Goal: Task Accomplishment & Management: Manage account settings

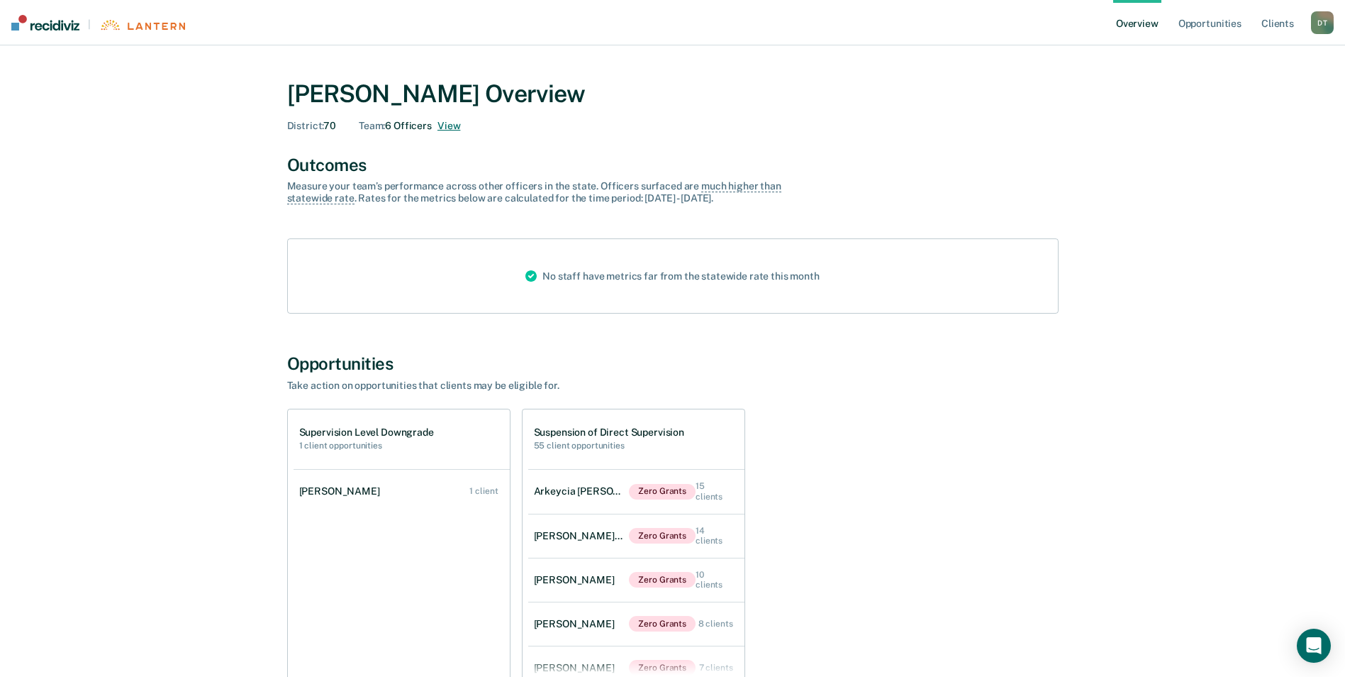
click at [452, 126] on button "View" at bounding box center [449, 126] width 23 height 12
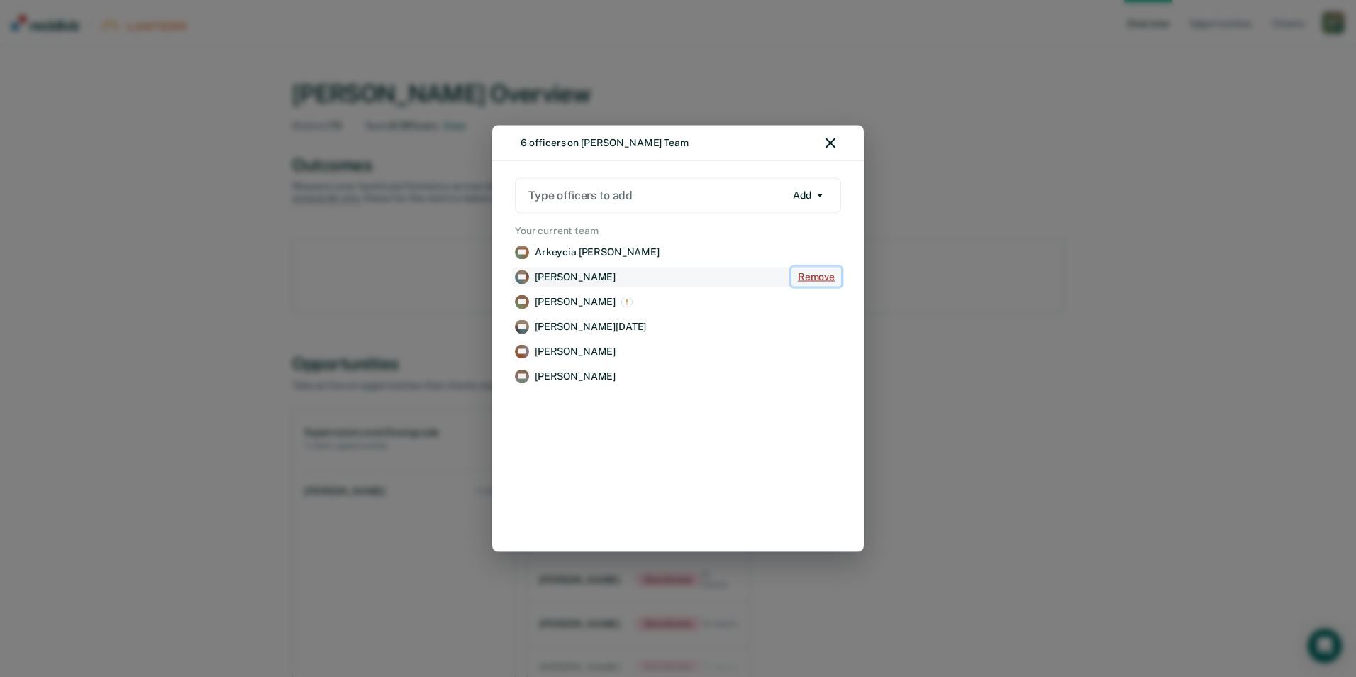
click at [809, 274] on button "Remove" at bounding box center [817, 276] width 50 height 19
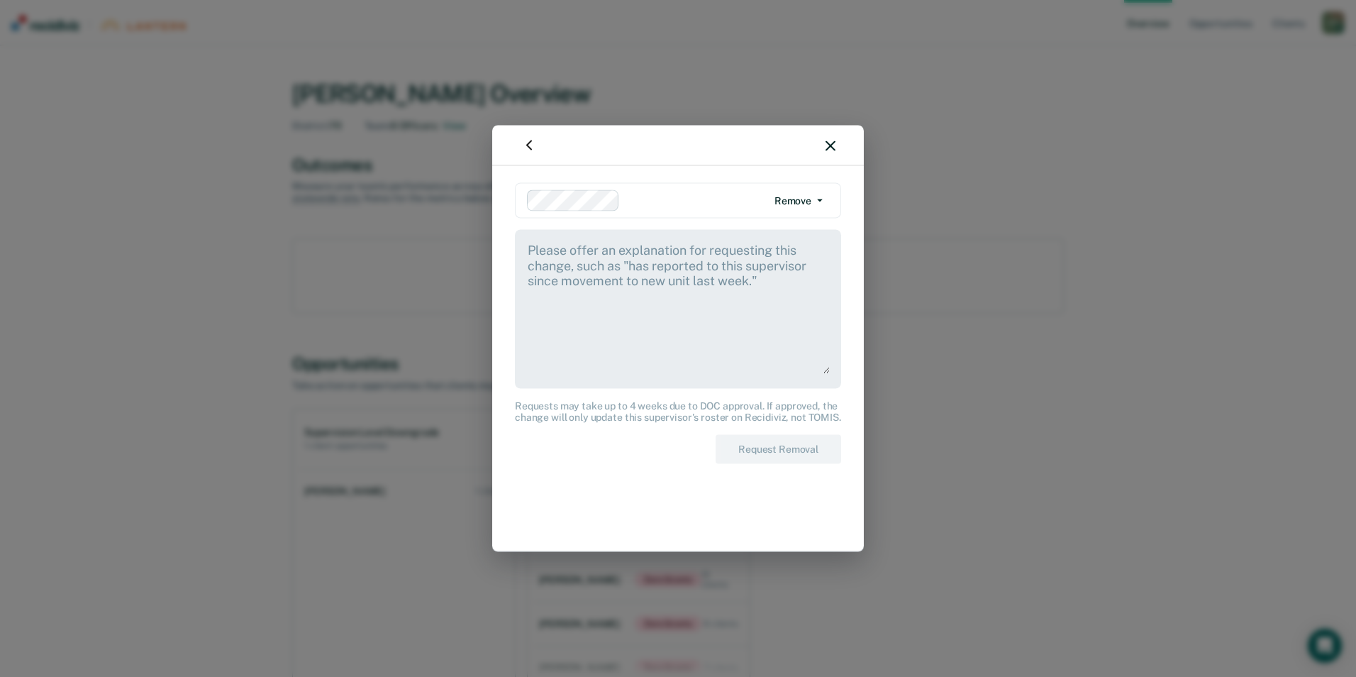
click at [835, 141] on div at bounding box center [678, 146] width 372 height 40
click at [530, 150] on img "button" at bounding box center [529, 145] width 17 height 17
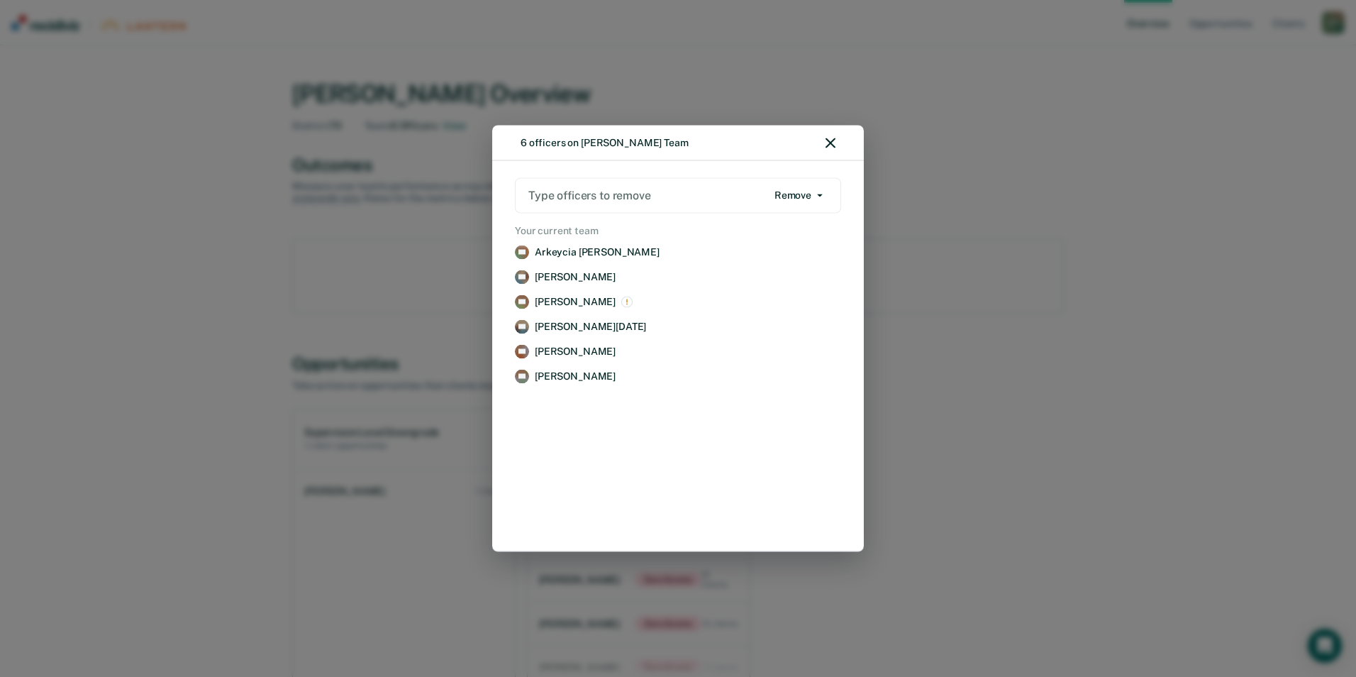
click at [826, 199] on button "Remove" at bounding box center [798, 195] width 61 height 23
click at [788, 219] on div "Add" at bounding box center [788, 224] width 48 height 12
click at [831, 142] on icon "button" at bounding box center [831, 143] width 10 height 10
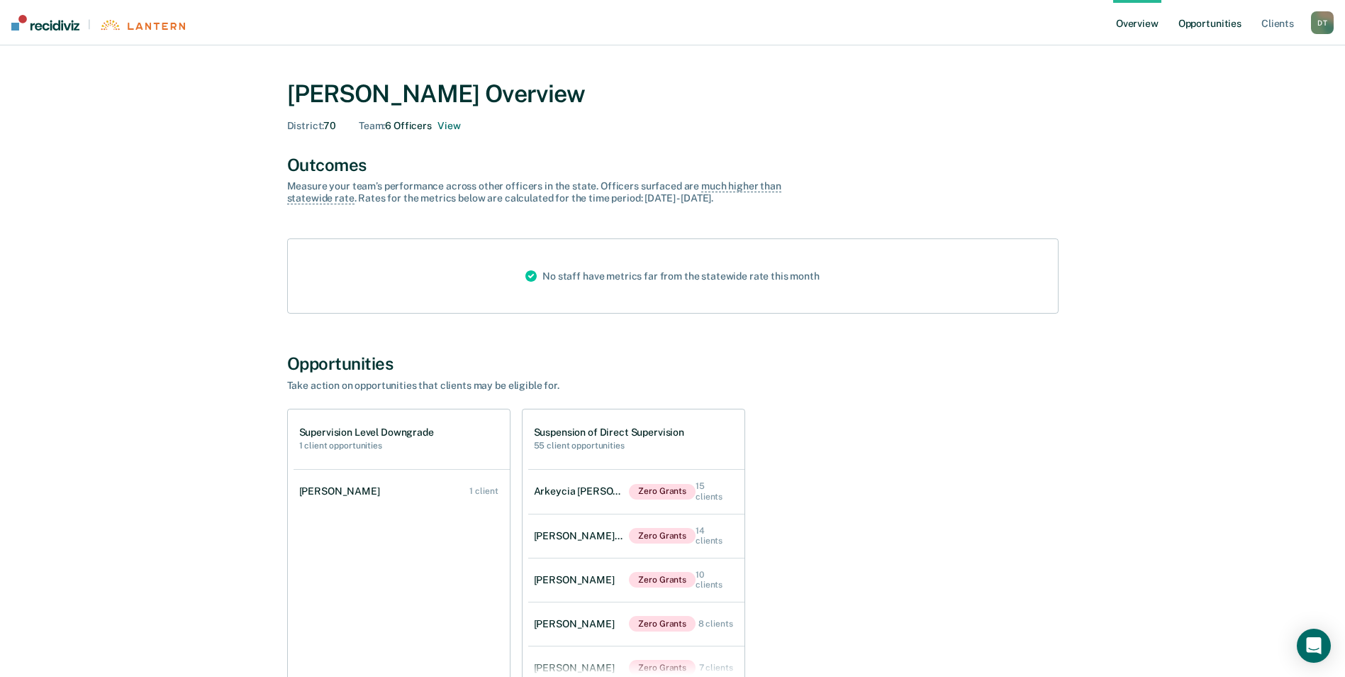
click at [1205, 23] on link "Opportunities" at bounding box center [1210, 22] width 69 height 45
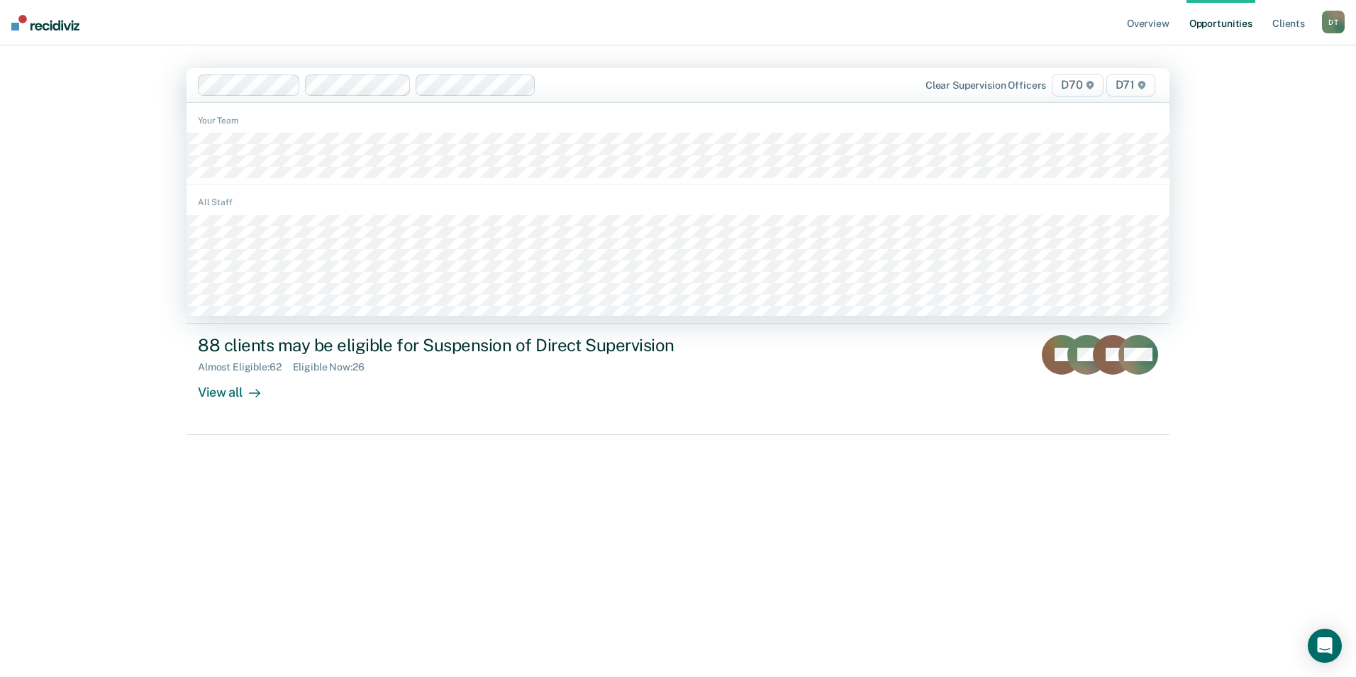
click at [1091, 84] on icon at bounding box center [1089, 85] width 7 height 9
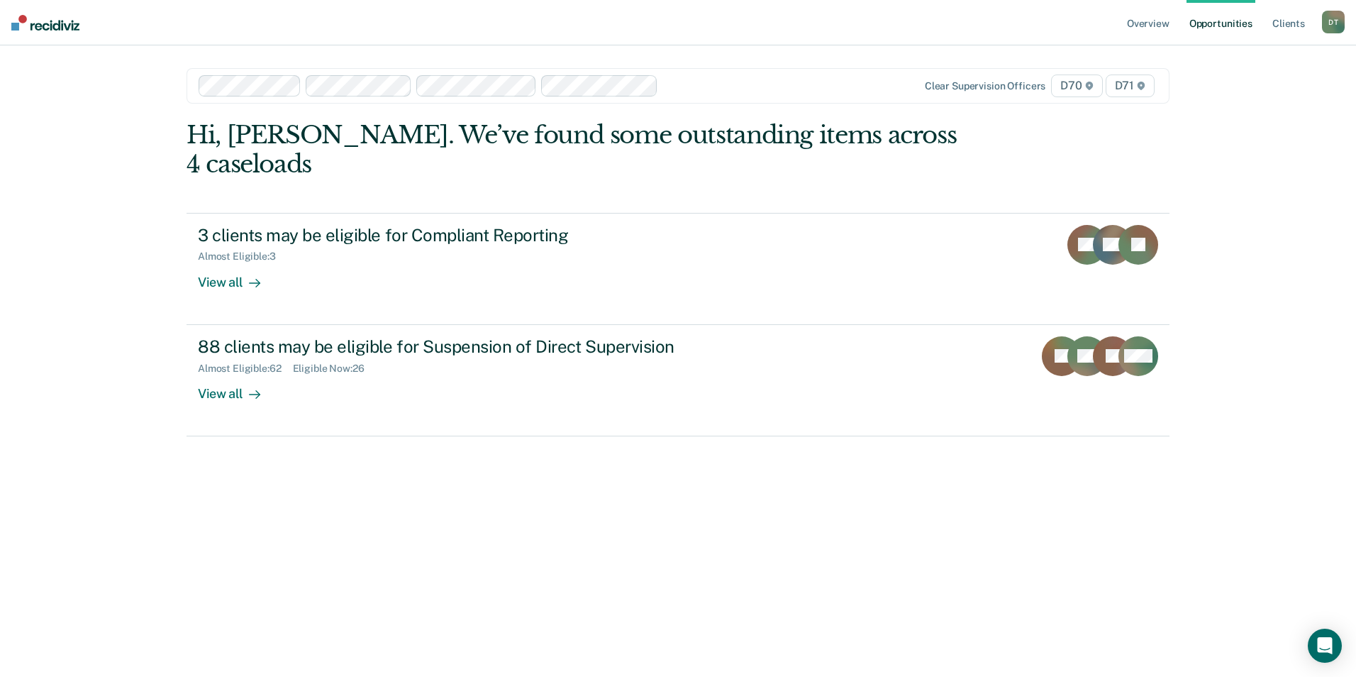
click at [1085, 91] on span "D70" at bounding box center [1076, 85] width 51 height 23
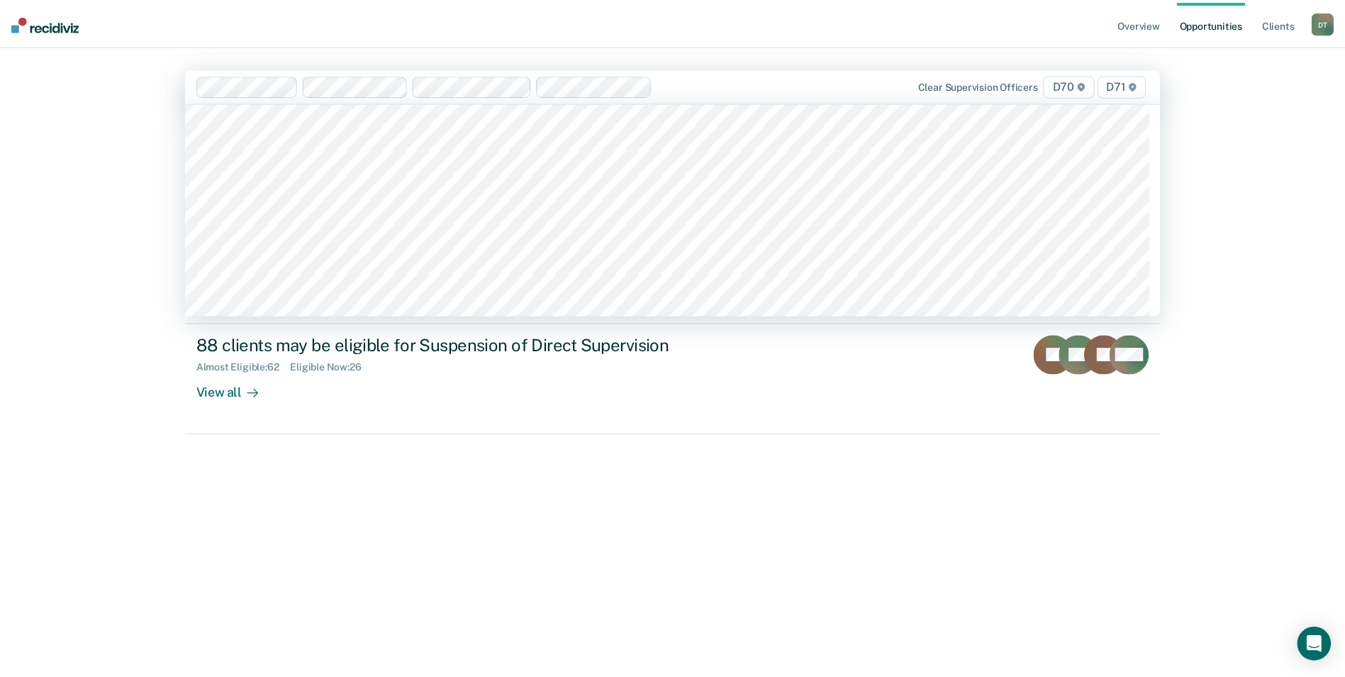
scroll to position [1697, 0]
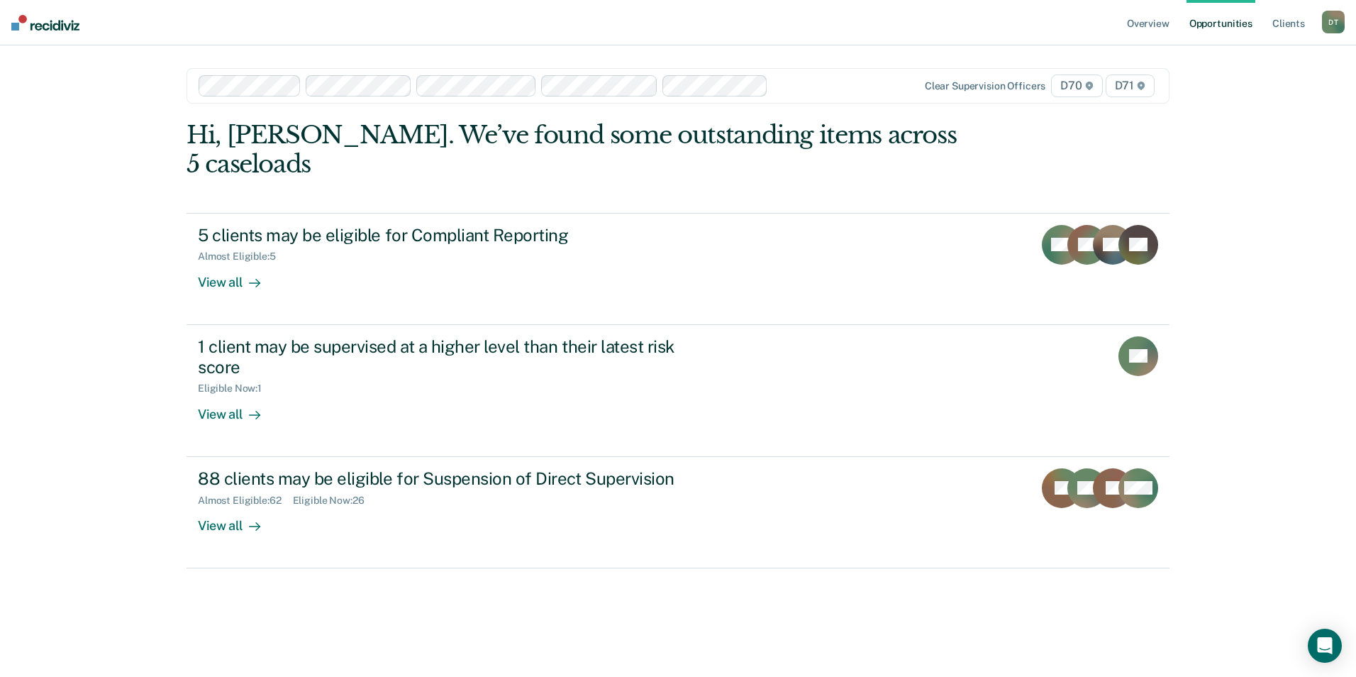
click at [1222, 143] on div "Overview Opportunities Client s [PERSON_NAME] D T Profile How it works Log Out …" at bounding box center [678, 338] width 1356 height 677
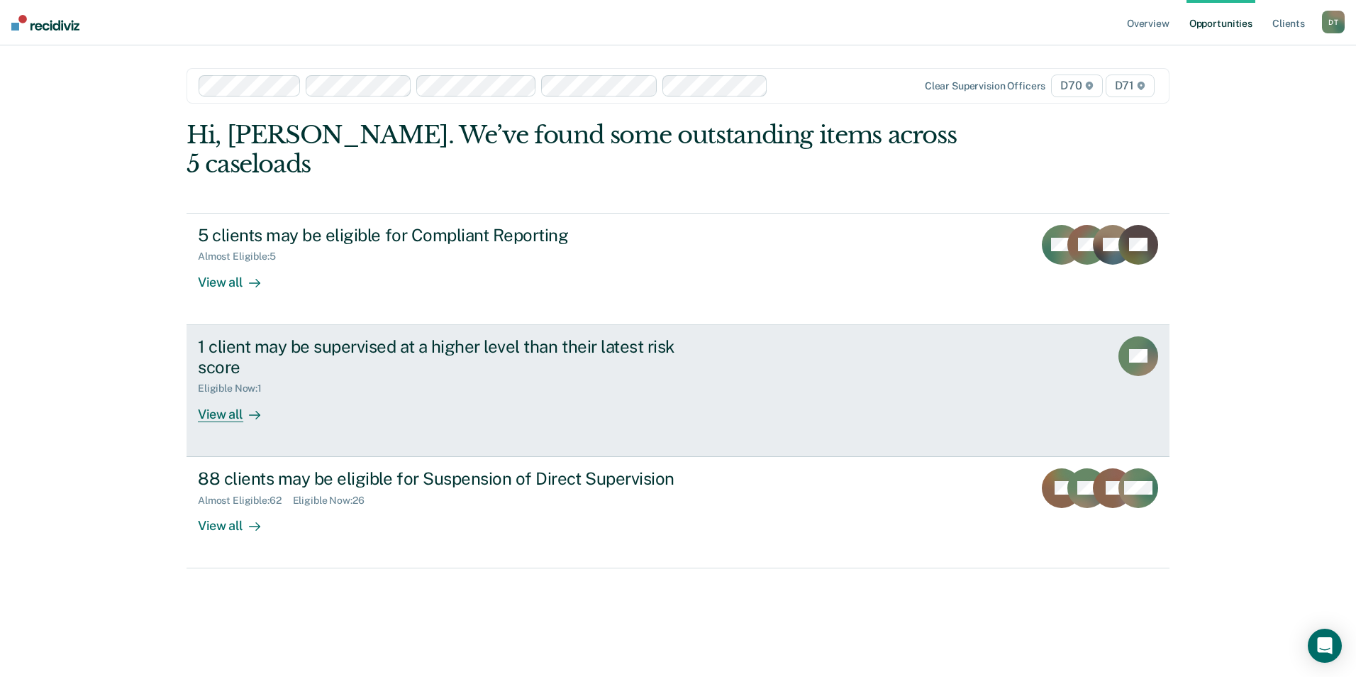
click at [235, 394] on div "View all" at bounding box center [237, 408] width 79 height 28
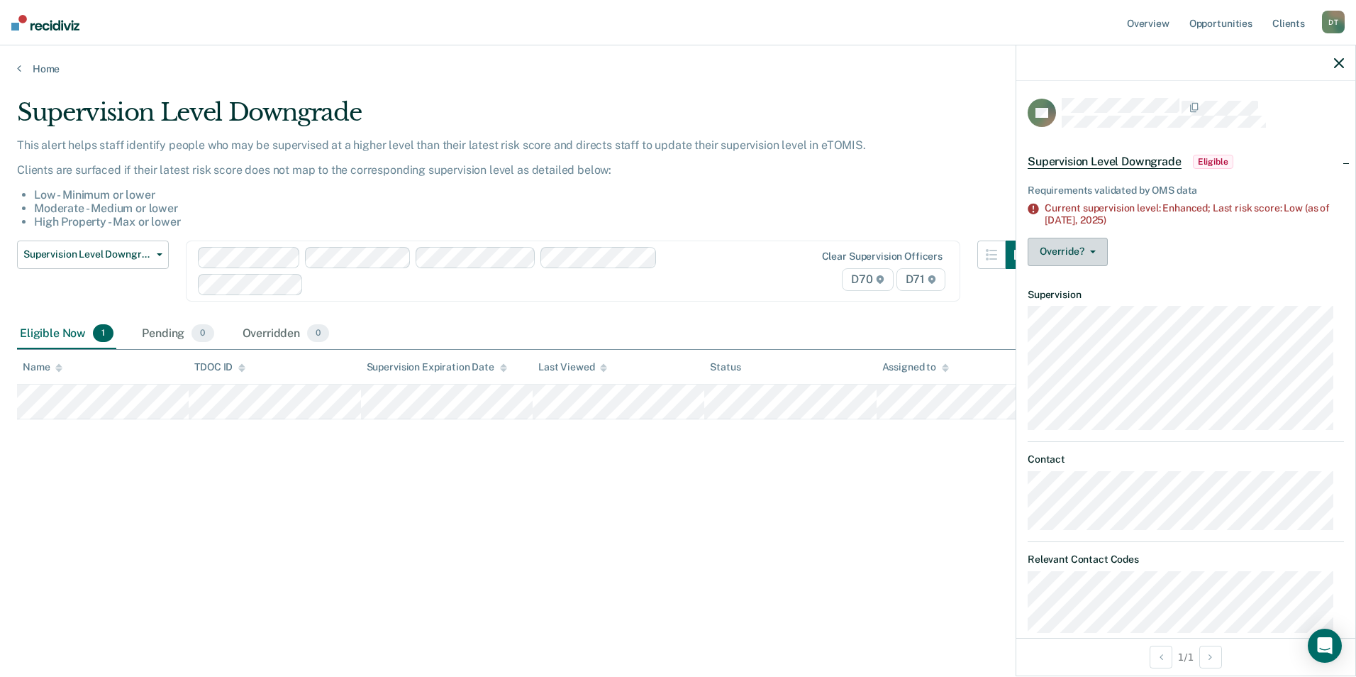
click at [1096, 248] on button "Override?" at bounding box center [1068, 252] width 80 height 28
click at [1087, 282] on button "[PERSON_NAME]" at bounding box center [1096, 285] width 137 height 23
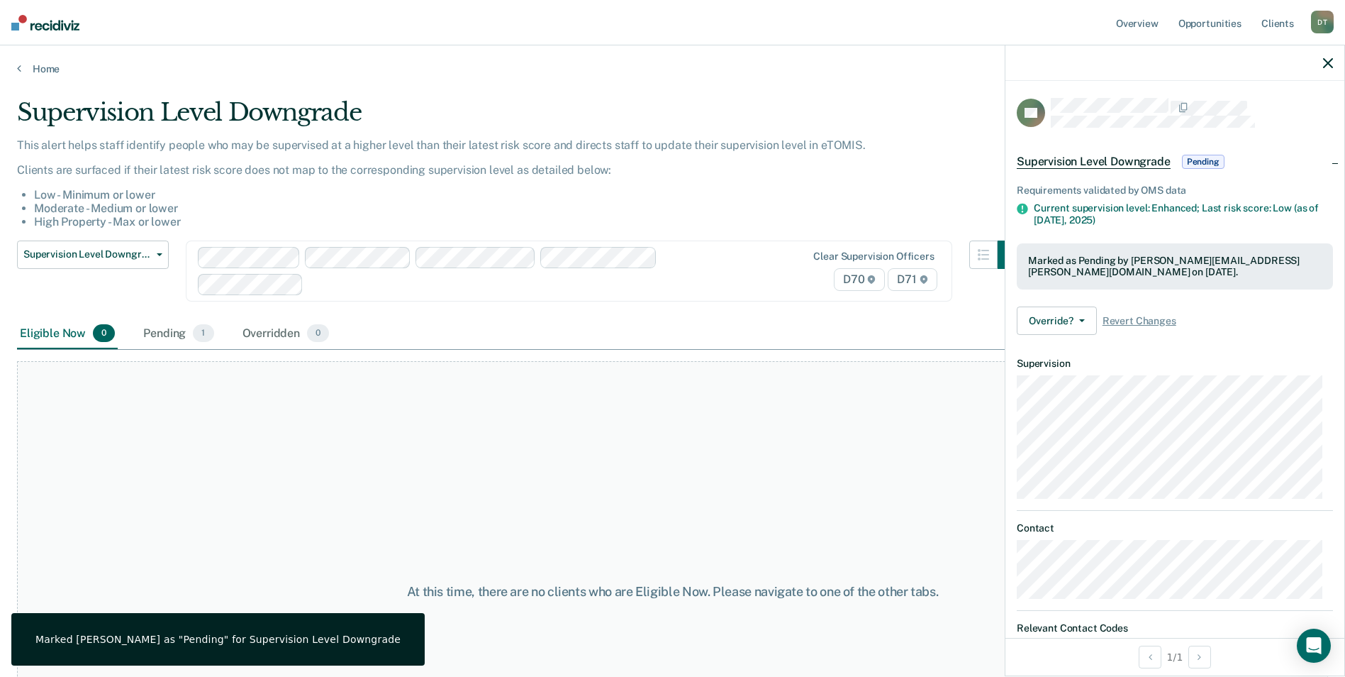
click at [541, 446] on div "At this time, there are no clients who are Eligible Now. Please navigate to one…" at bounding box center [672, 591] width 1311 height 461
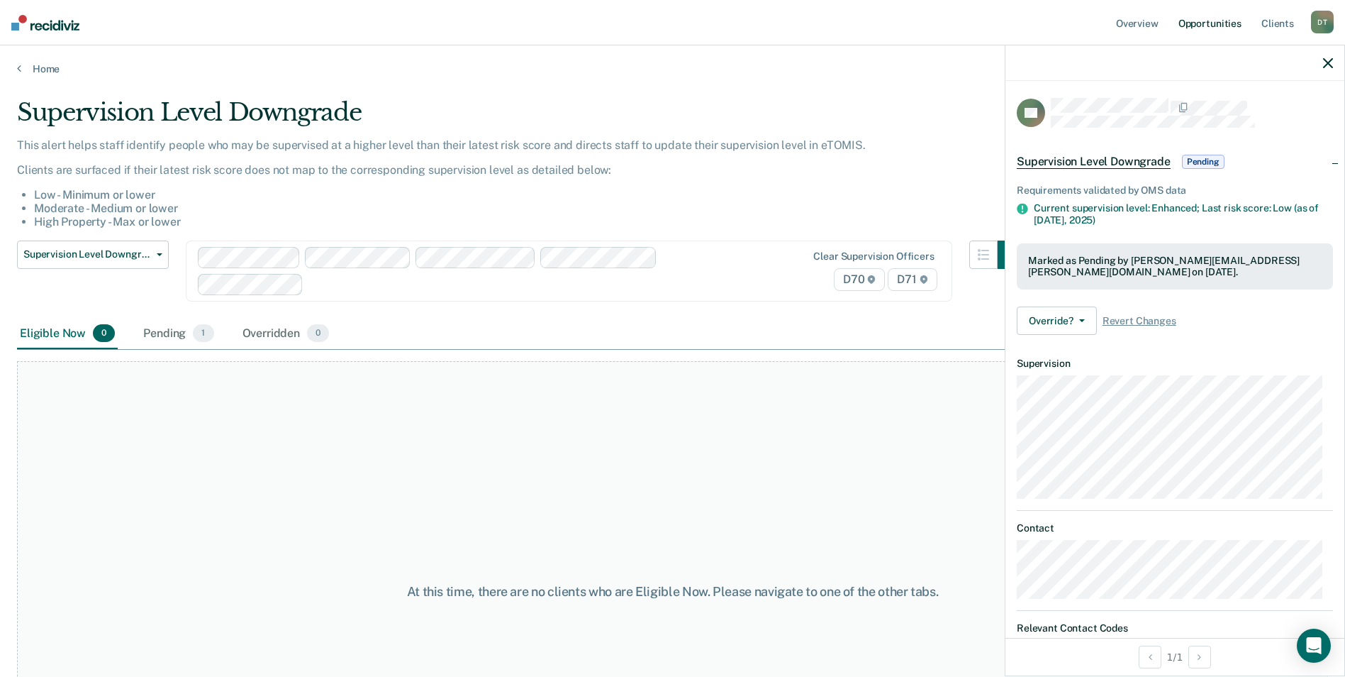
click at [1192, 26] on link "Opportunities" at bounding box center [1210, 22] width 69 height 45
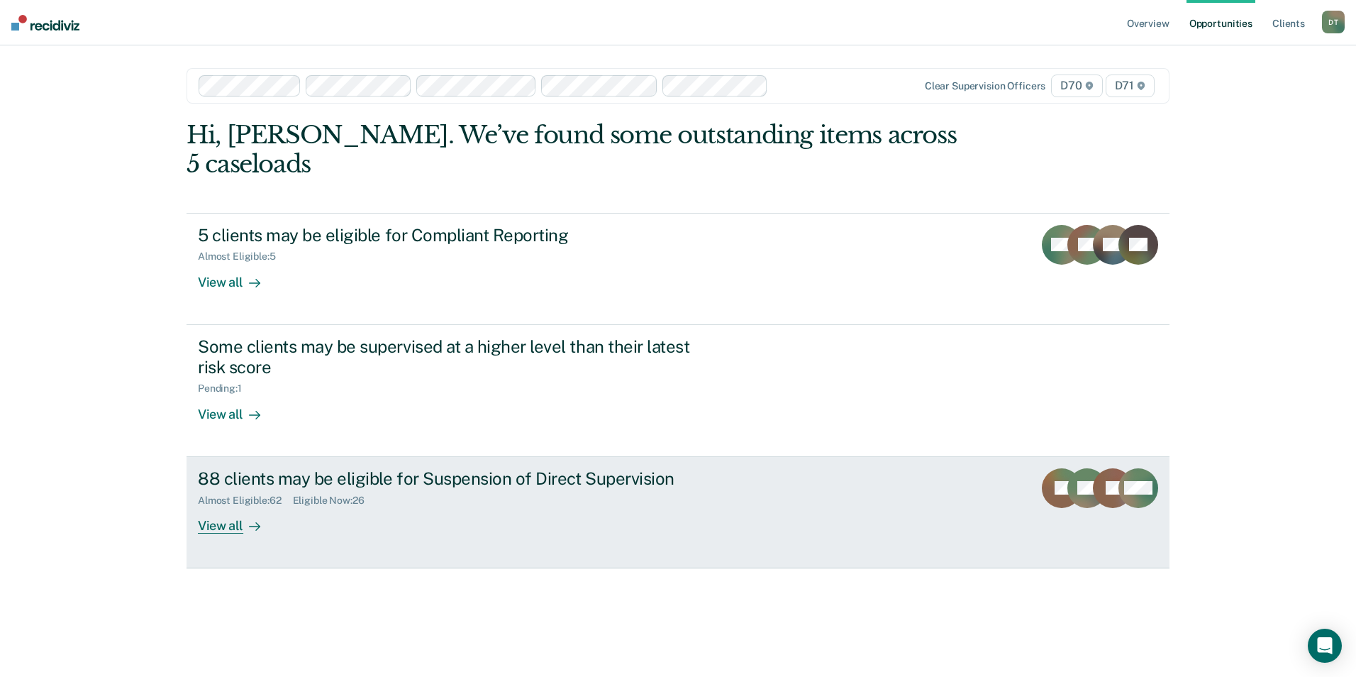
click at [244, 517] on div at bounding box center [251, 525] width 17 height 16
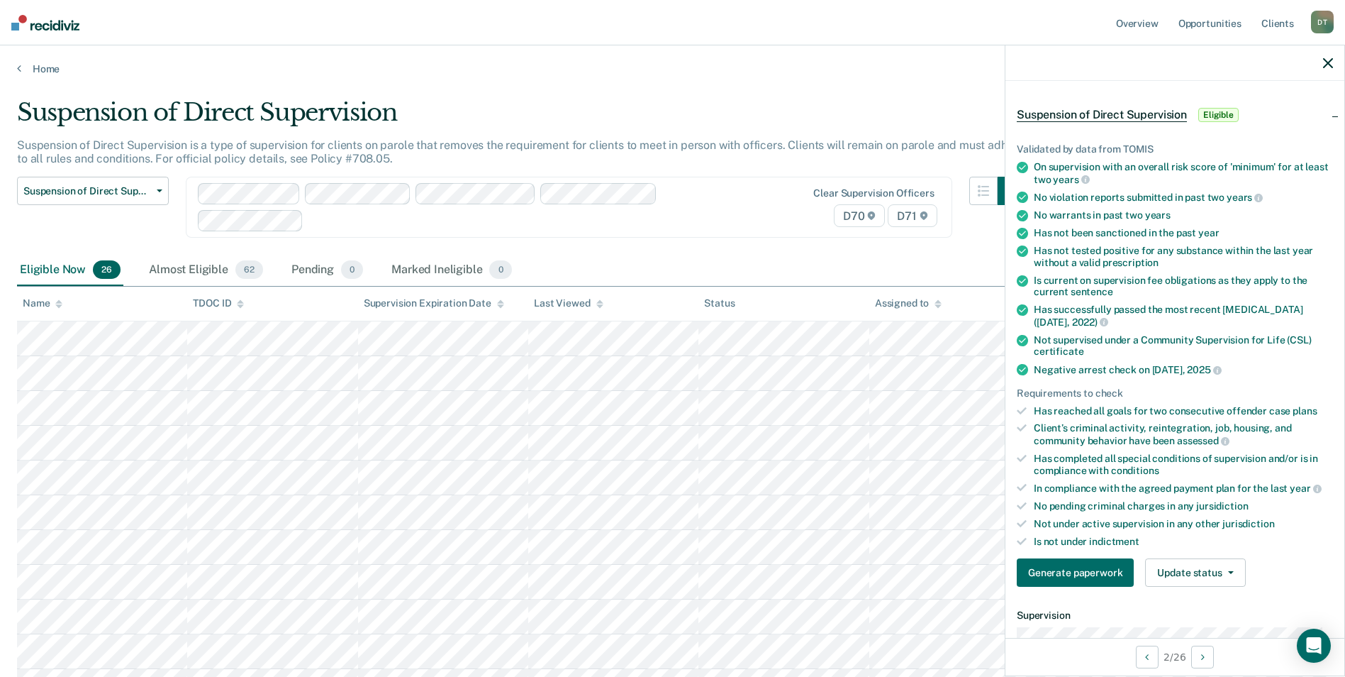
scroll to position [71, 0]
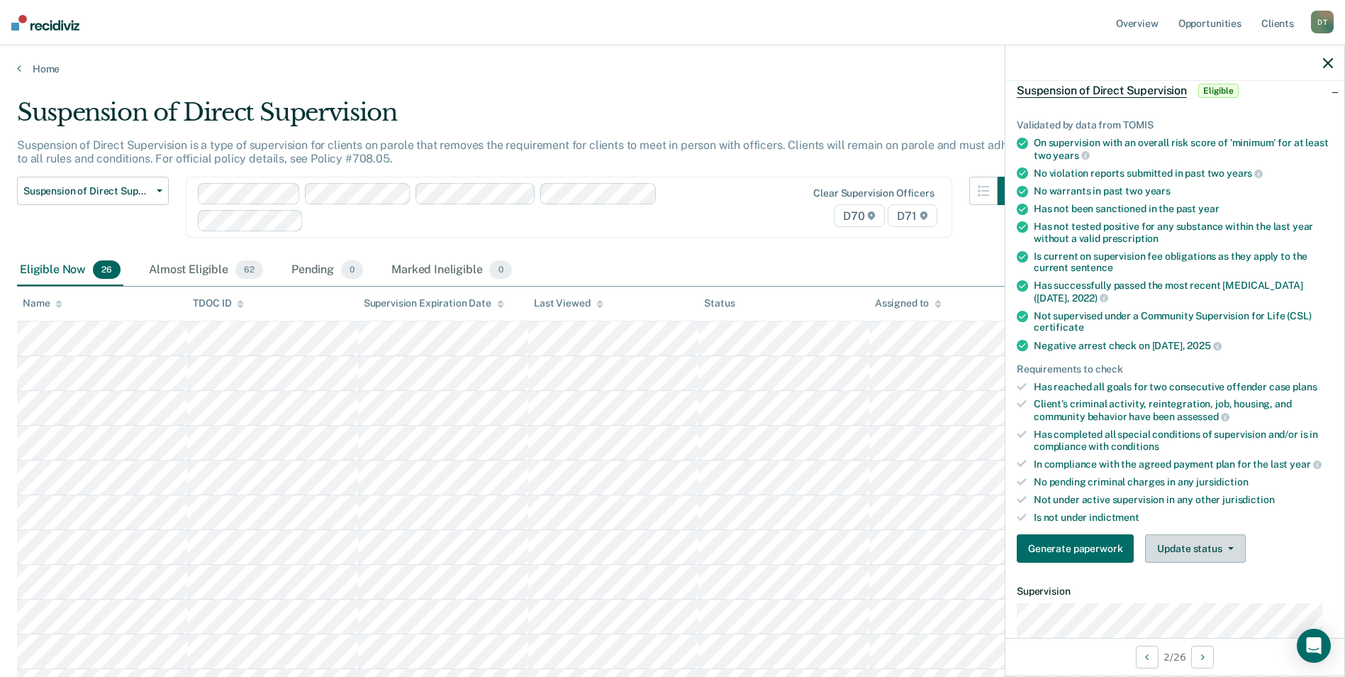
click at [1224, 550] on button "Update status" at bounding box center [1195, 548] width 100 height 28
click at [1215, 598] on button "Mark Ineligible" at bounding box center [1213, 605] width 137 height 23
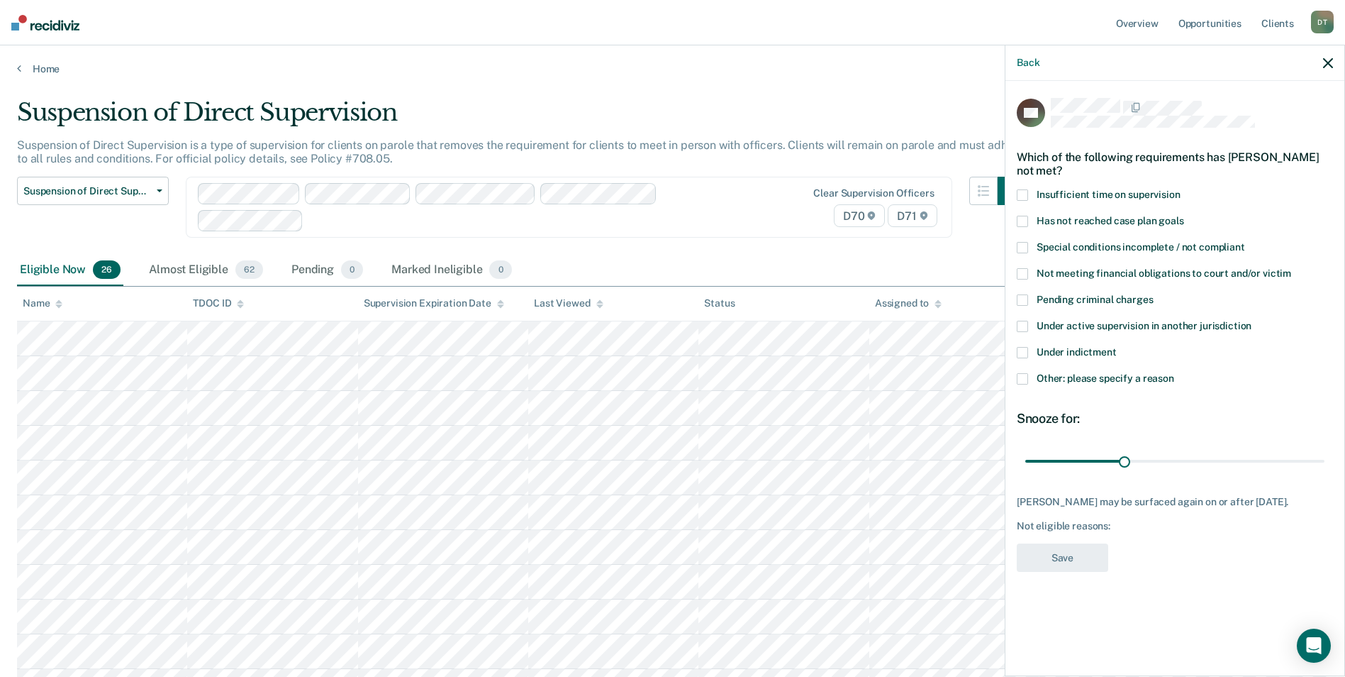
click at [1022, 196] on span at bounding box center [1022, 194] width 11 height 11
click at [1077, 559] on button "Save" at bounding box center [1062, 557] width 91 height 29
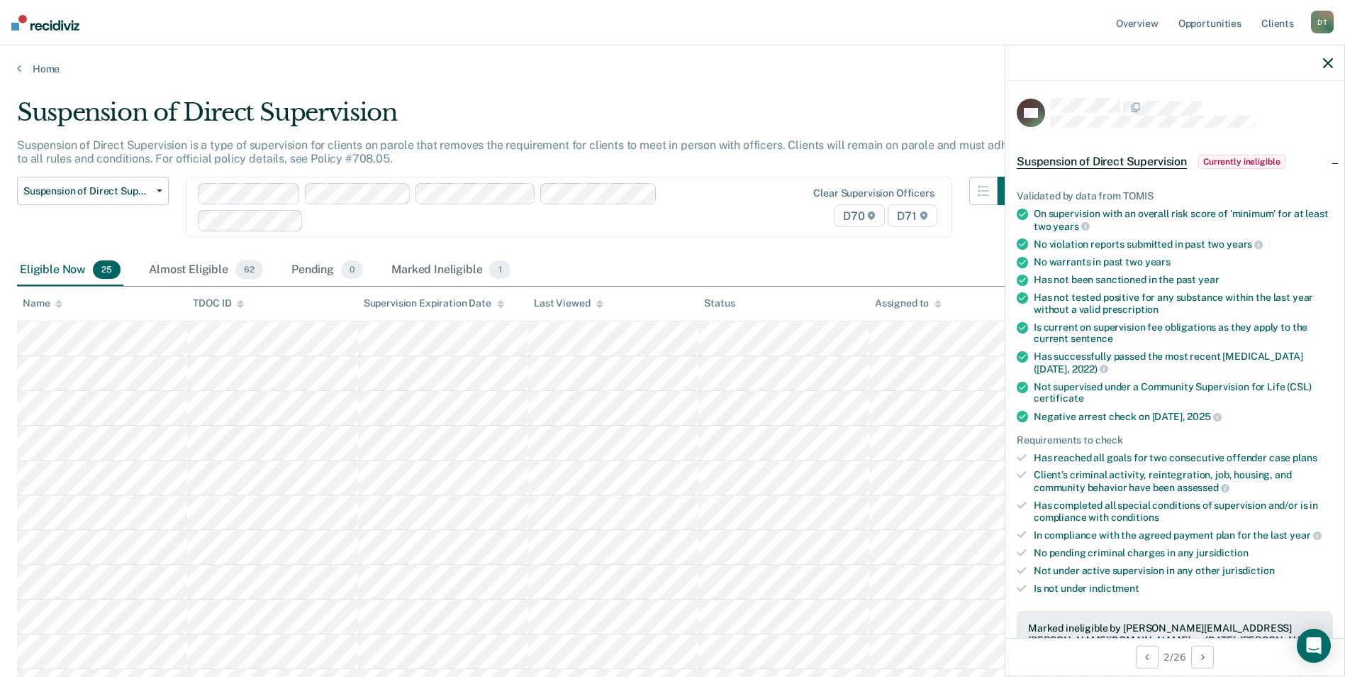
click at [1329, 62] on icon "button" at bounding box center [1328, 63] width 10 height 10
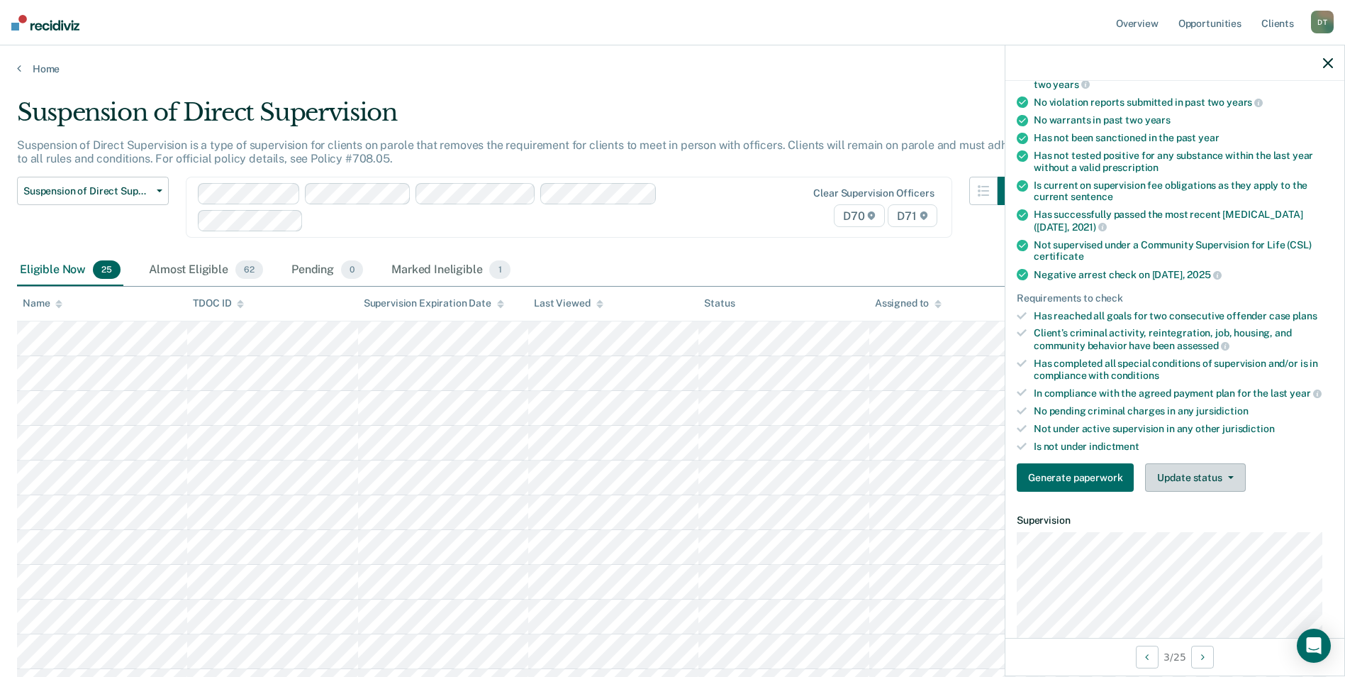
scroll to position [213, 0]
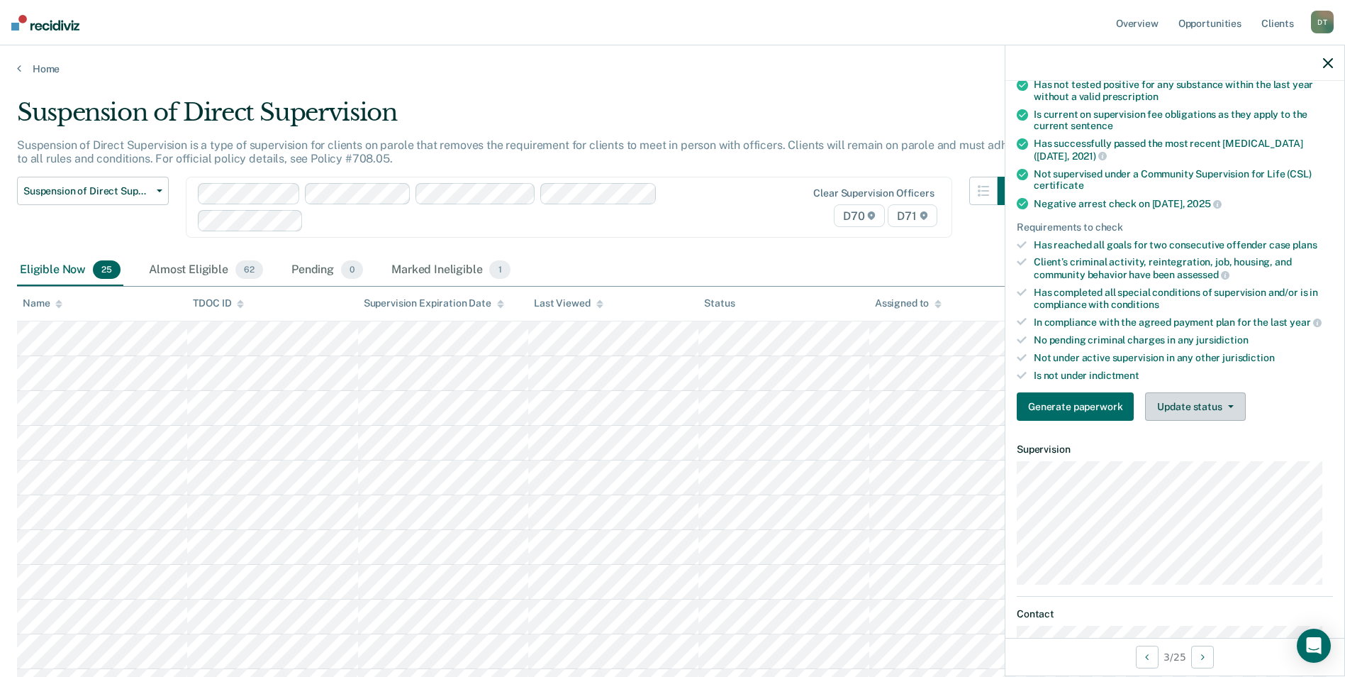
click at [1236, 399] on button "Update status" at bounding box center [1195, 406] width 100 height 28
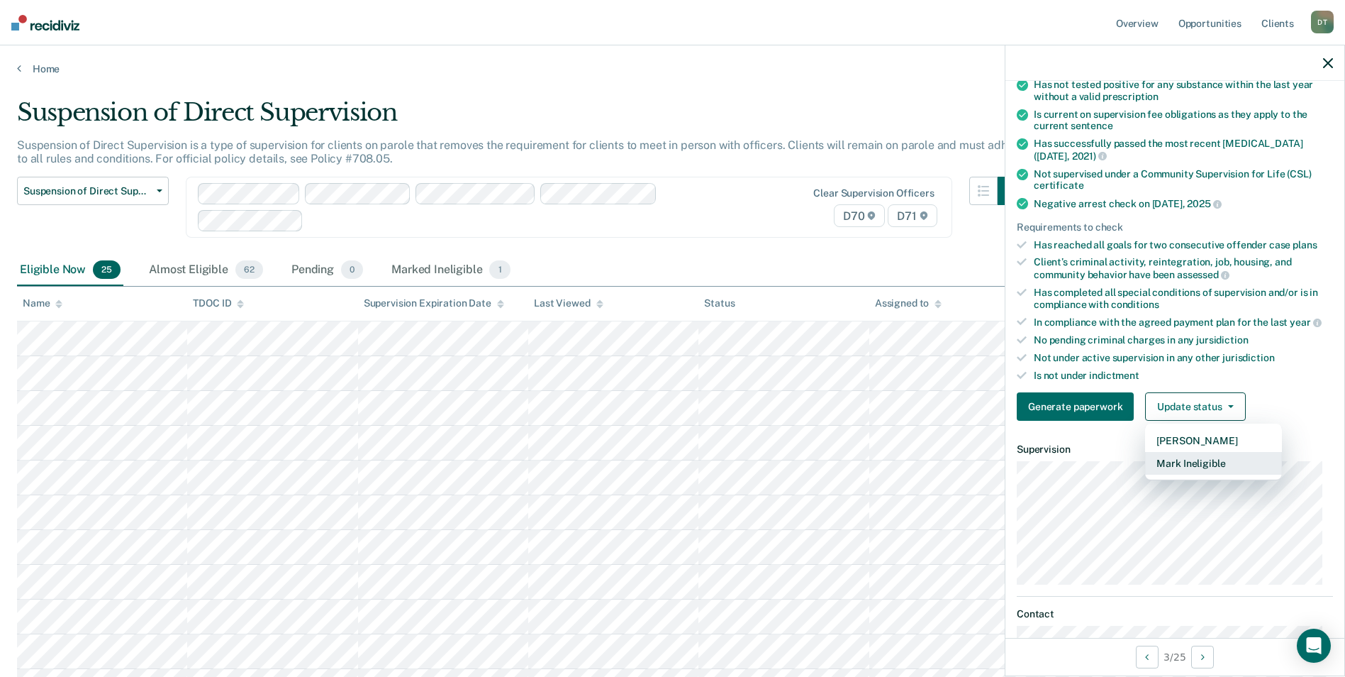
click at [1208, 457] on button "Mark Ineligible" at bounding box center [1213, 463] width 137 height 23
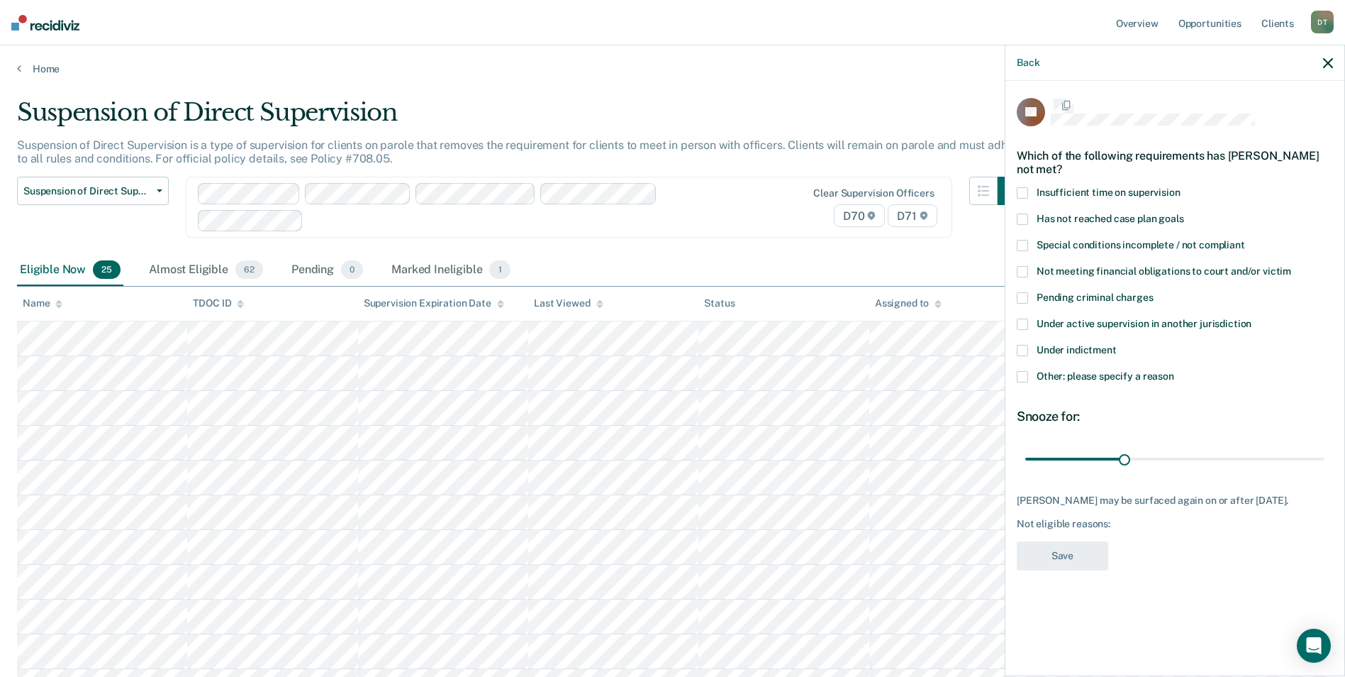
scroll to position [0, 0]
click at [1028, 192] on span at bounding box center [1022, 194] width 11 height 11
click at [1045, 572] on button "Save" at bounding box center [1062, 557] width 91 height 29
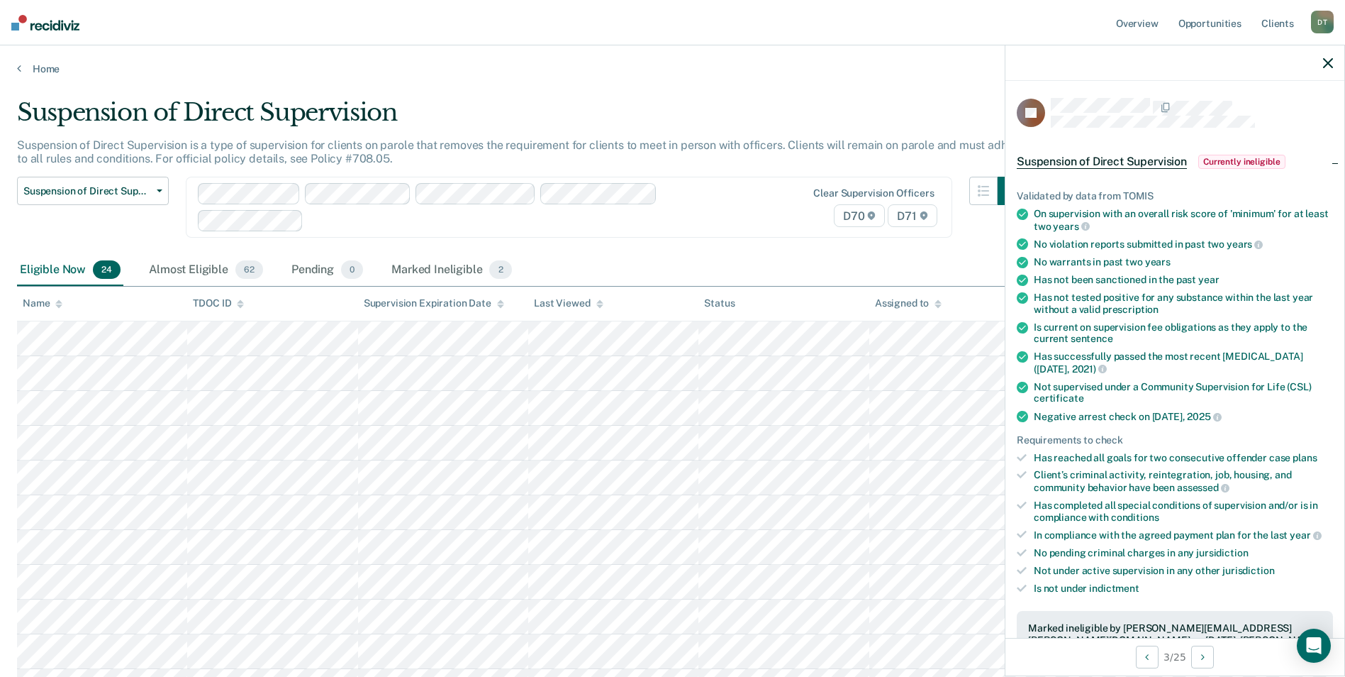
click at [1330, 62] on icon "button" at bounding box center [1328, 63] width 10 height 10
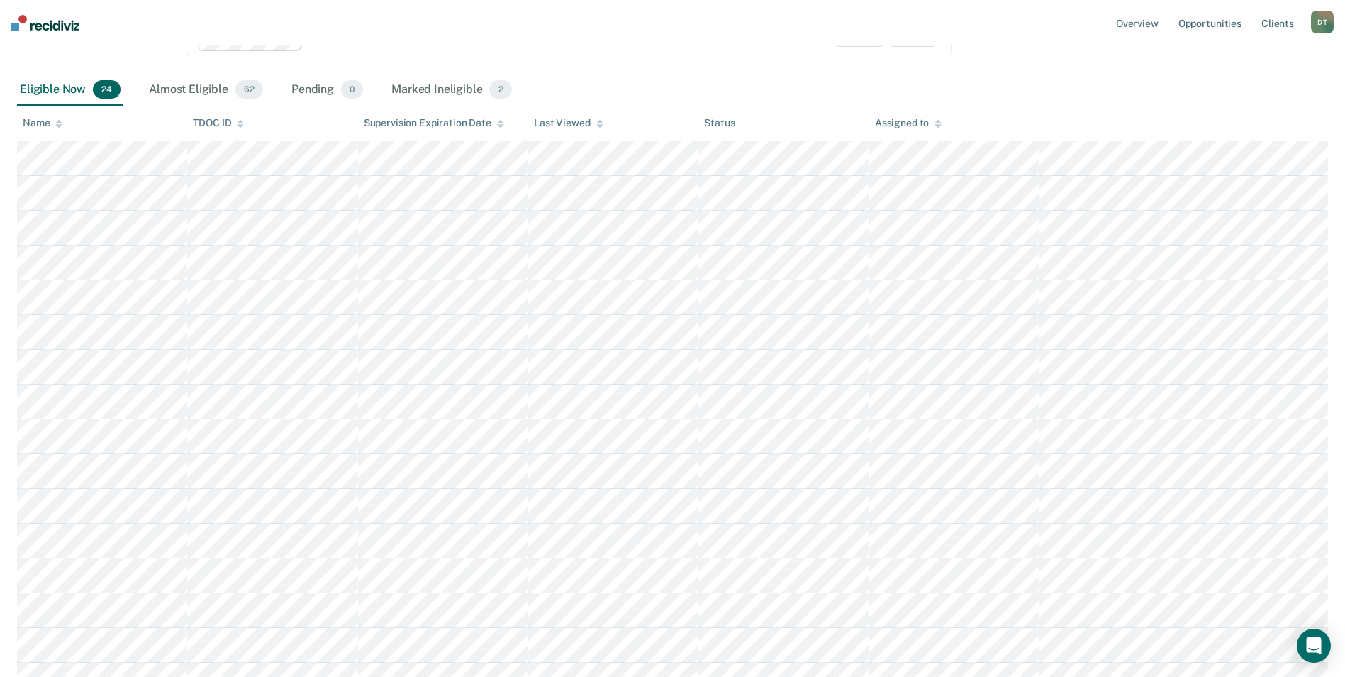
scroll to position [155, 0]
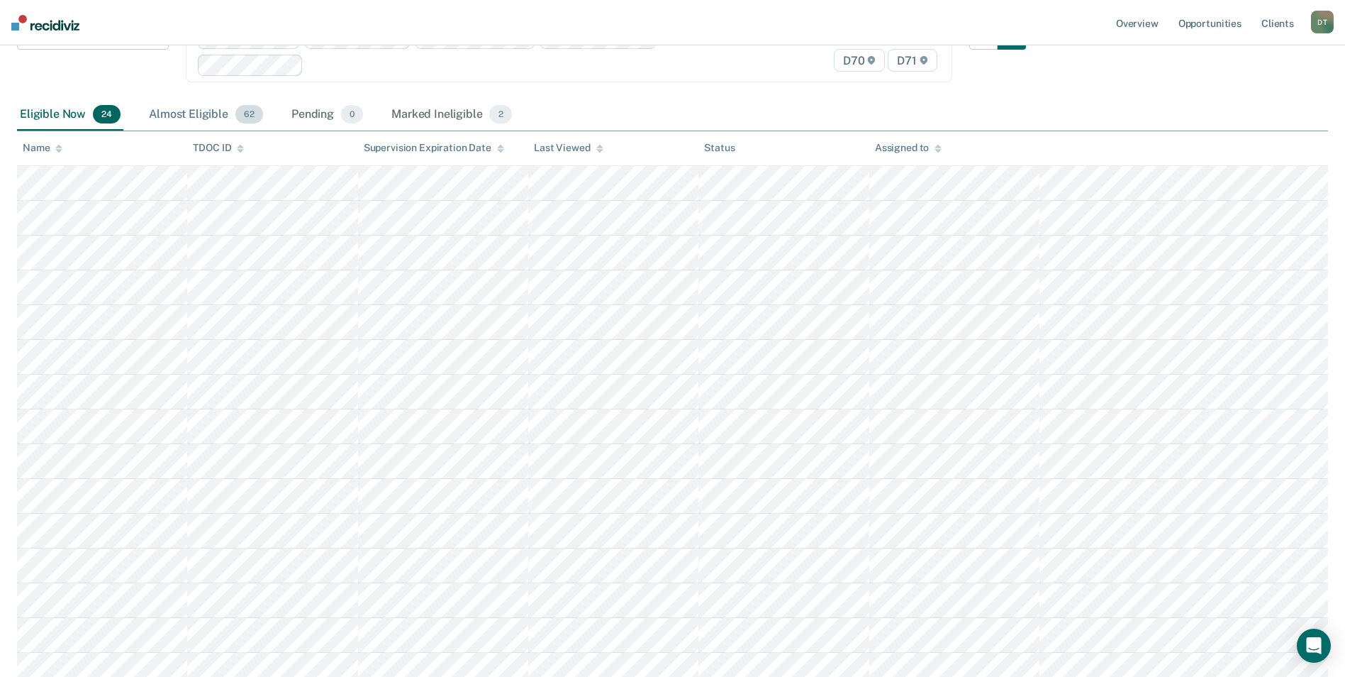
click at [198, 116] on div "Almost Eligible 62" at bounding box center [206, 114] width 120 height 31
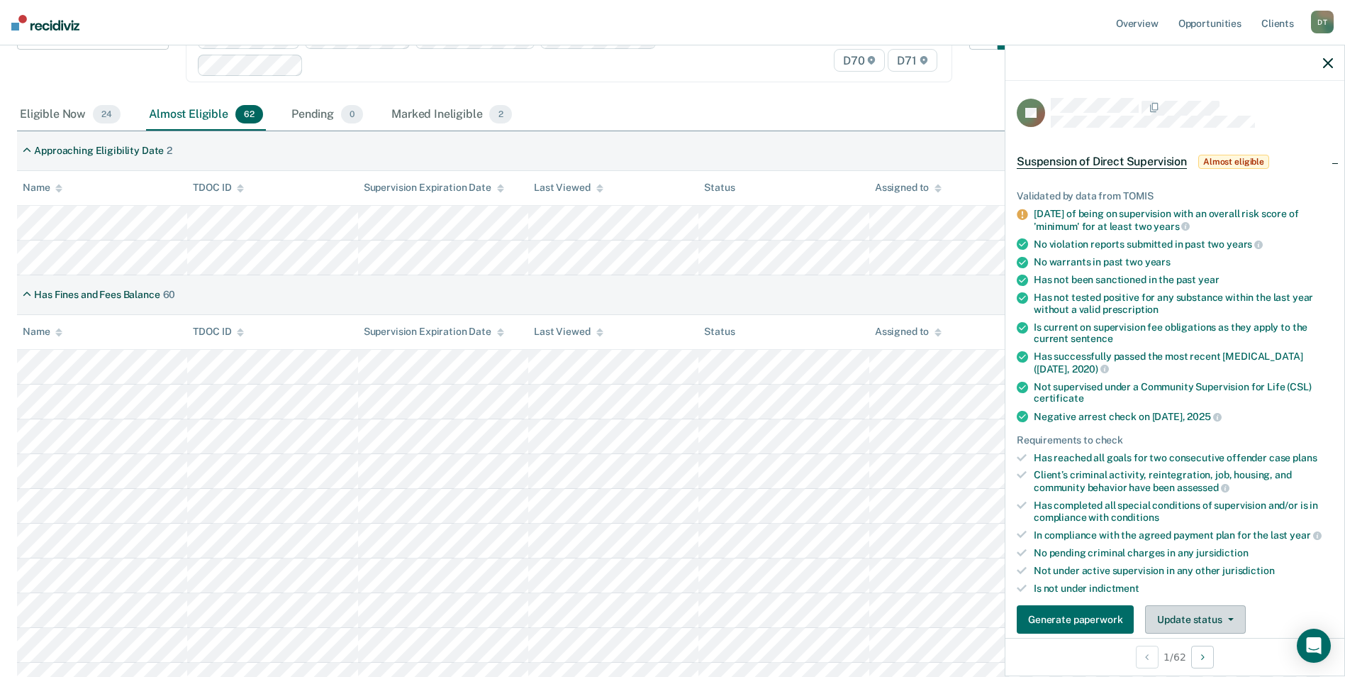
click at [1156, 620] on button "Update status" at bounding box center [1195, 619] width 100 height 28
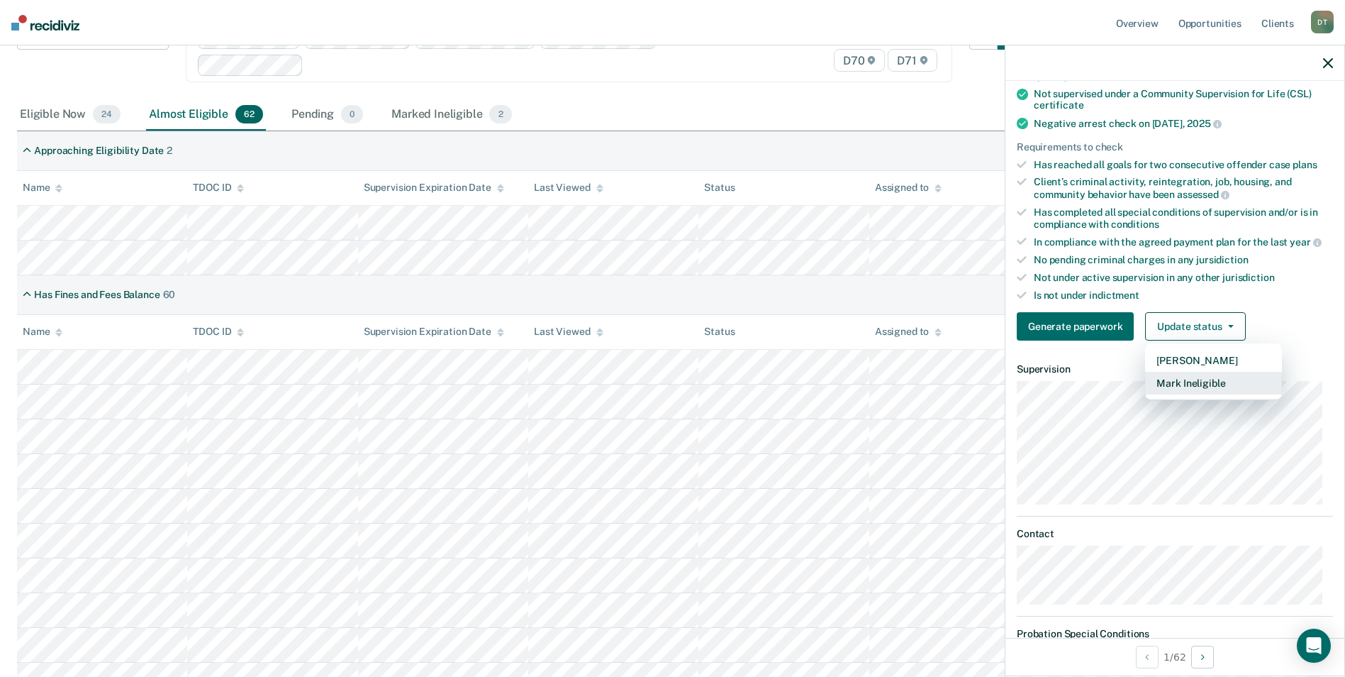
click at [1182, 380] on button "Mark Ineligible" at bounding box center [1213, 383] width 137 height 23
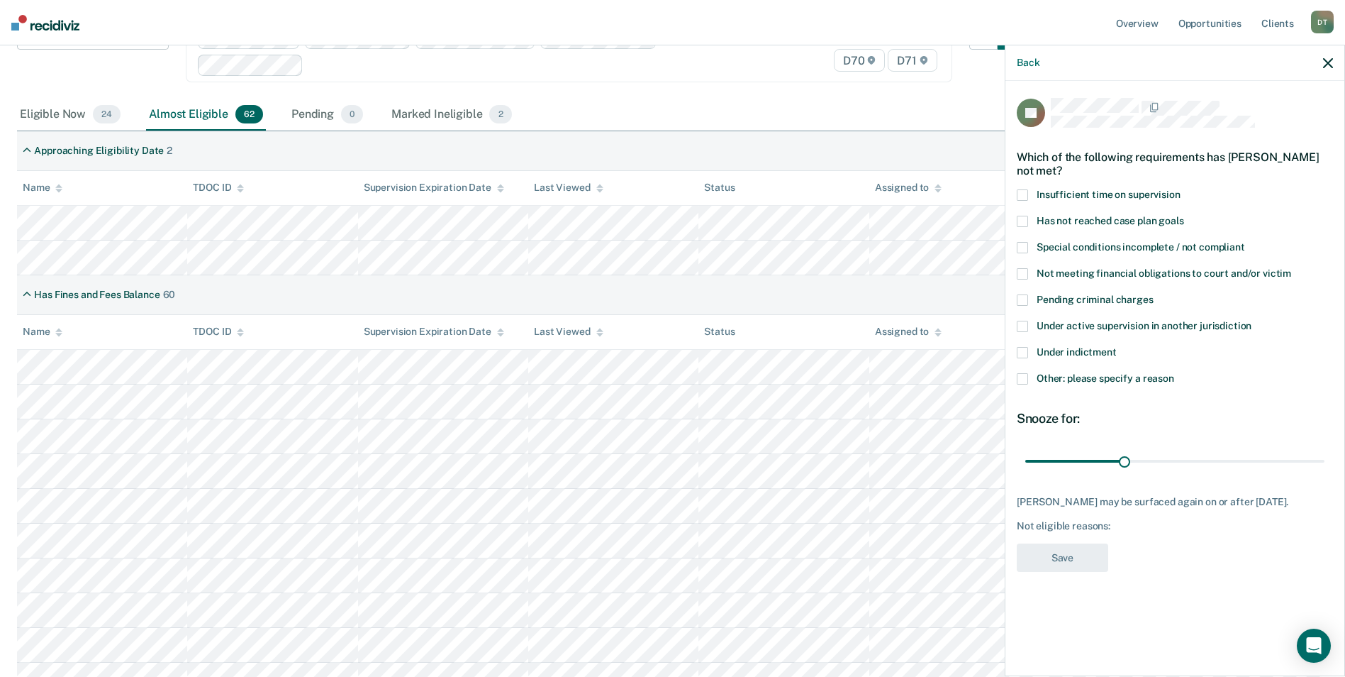
click at [1026, 189] on span at bounding box center [1022, 194] width 11 height 11
click at [1067, 572] on button "Save" at bounding box center [1062, 557] width 91 height 29
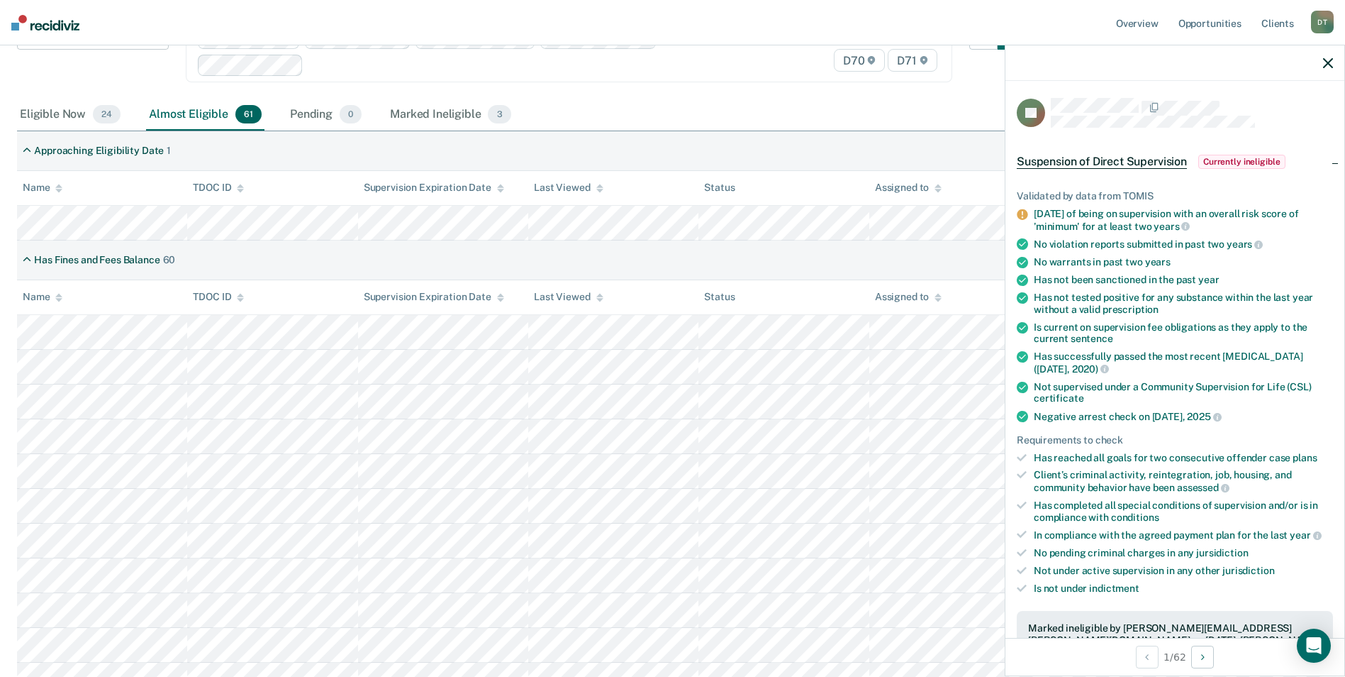
click at [1328, 62] on icon "button" at bounding box center [1328, 63] width 10 height 10
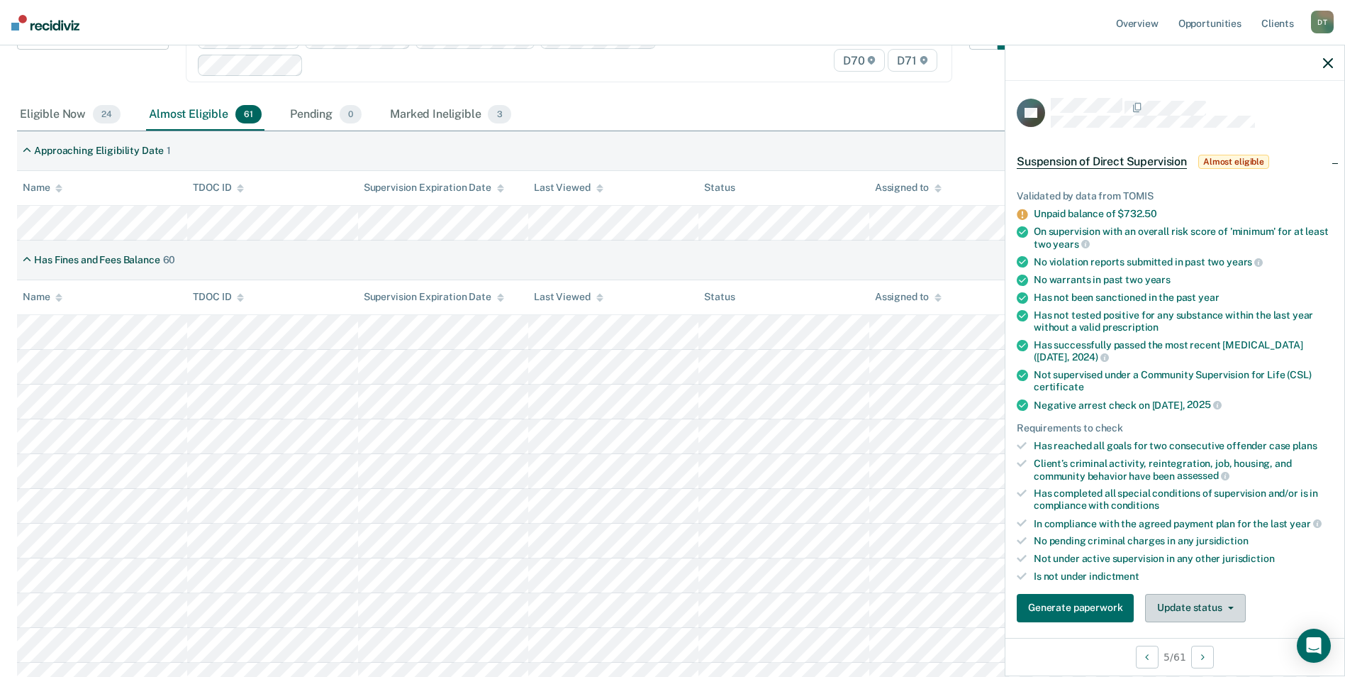
click at [1215, 604] on button "Update status" at bounding box center [1195, 608] width 100 height 28
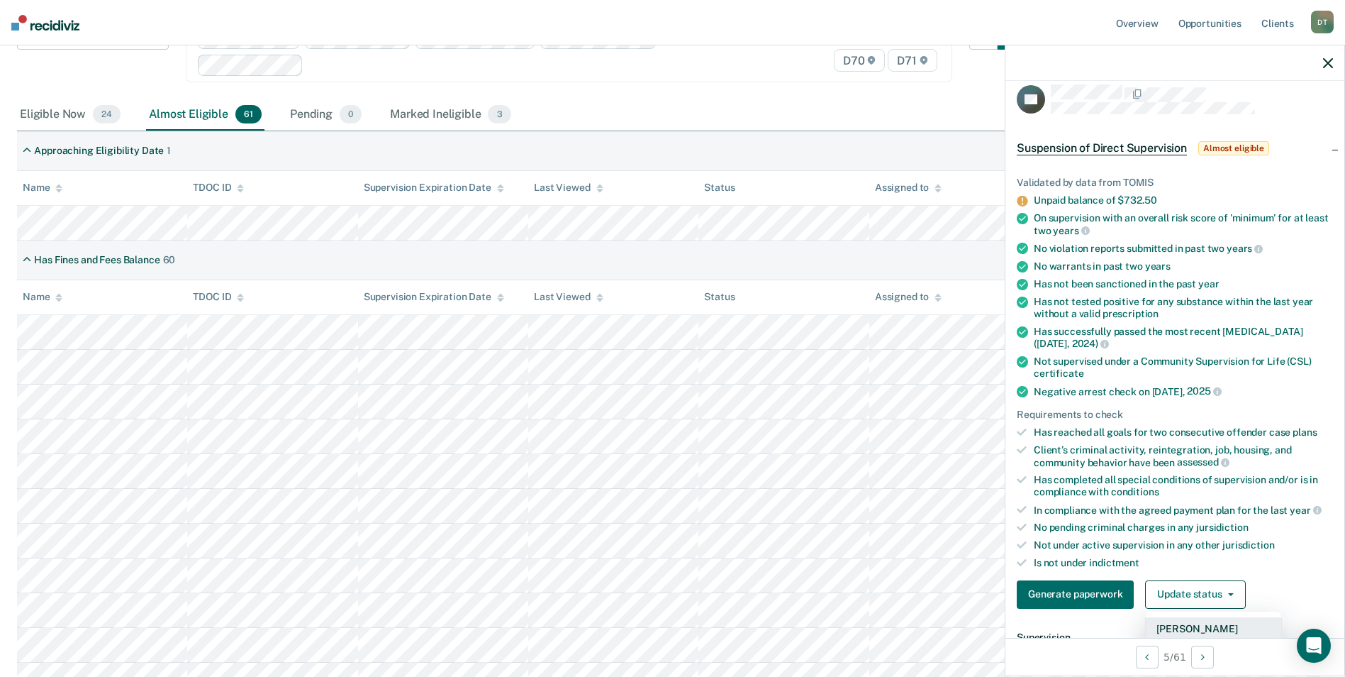
scroll to position [84, 0]
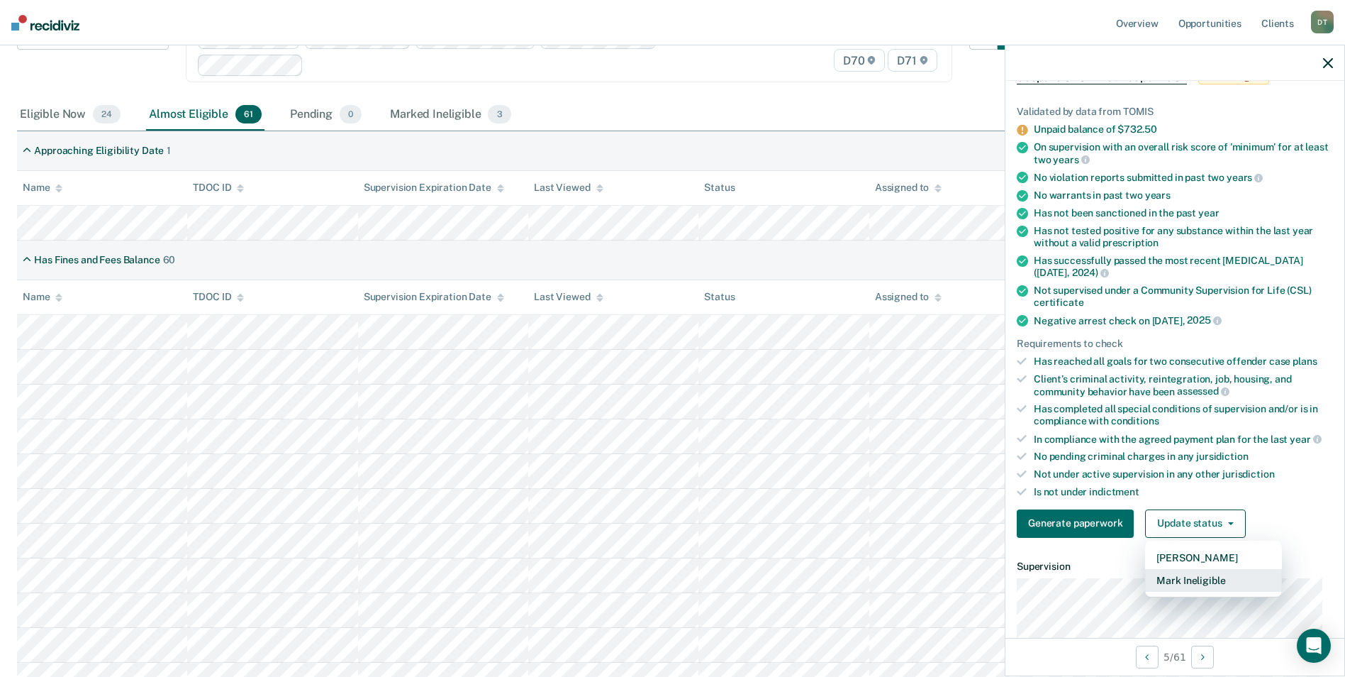
click at [1206, 577] on button "Mark Ineligible" at bounding box center [1213, 580] width 137 height 23
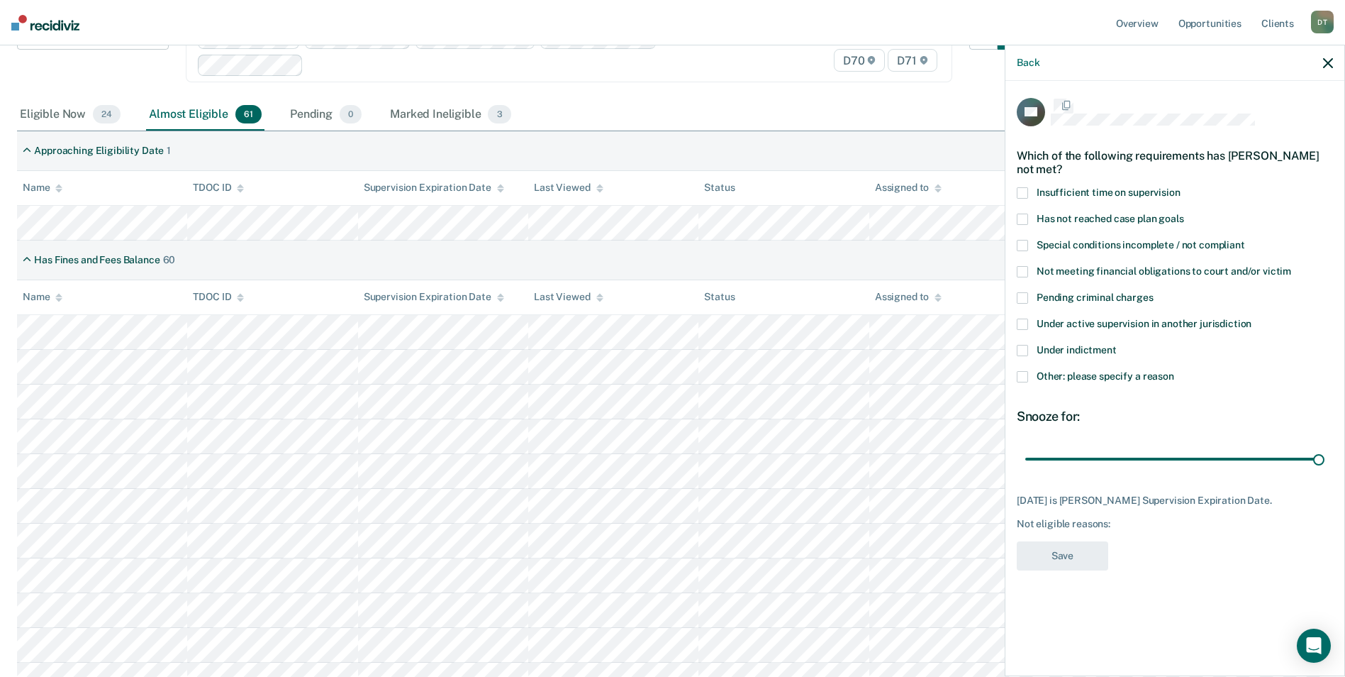
scroll to position [0, 0]
click at [1020, 196] on span at bounding box center [1022, 194] width 11 height 11
click at [1043, 556] on button "Save" at bounding box center [1062, 557] width 91 height 29
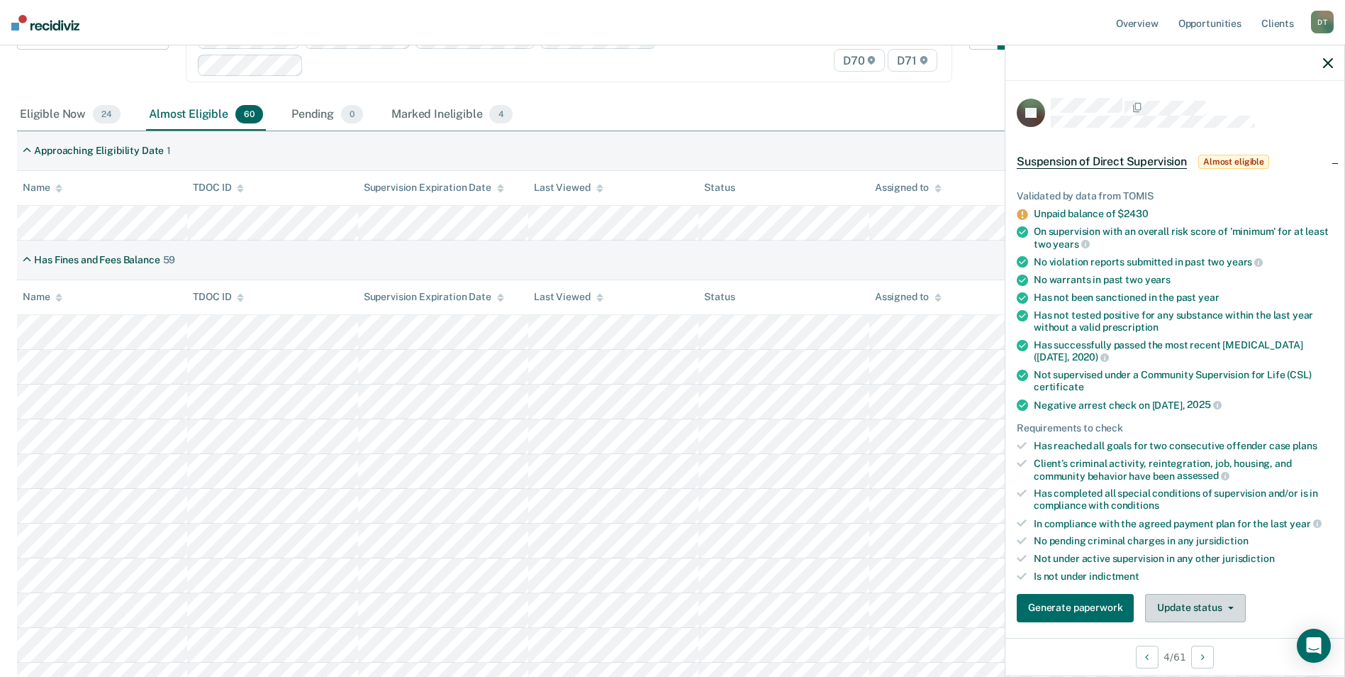
click at [1211, 610] on button "Update status" at bounding box center [1195, 608] width 100 height 28
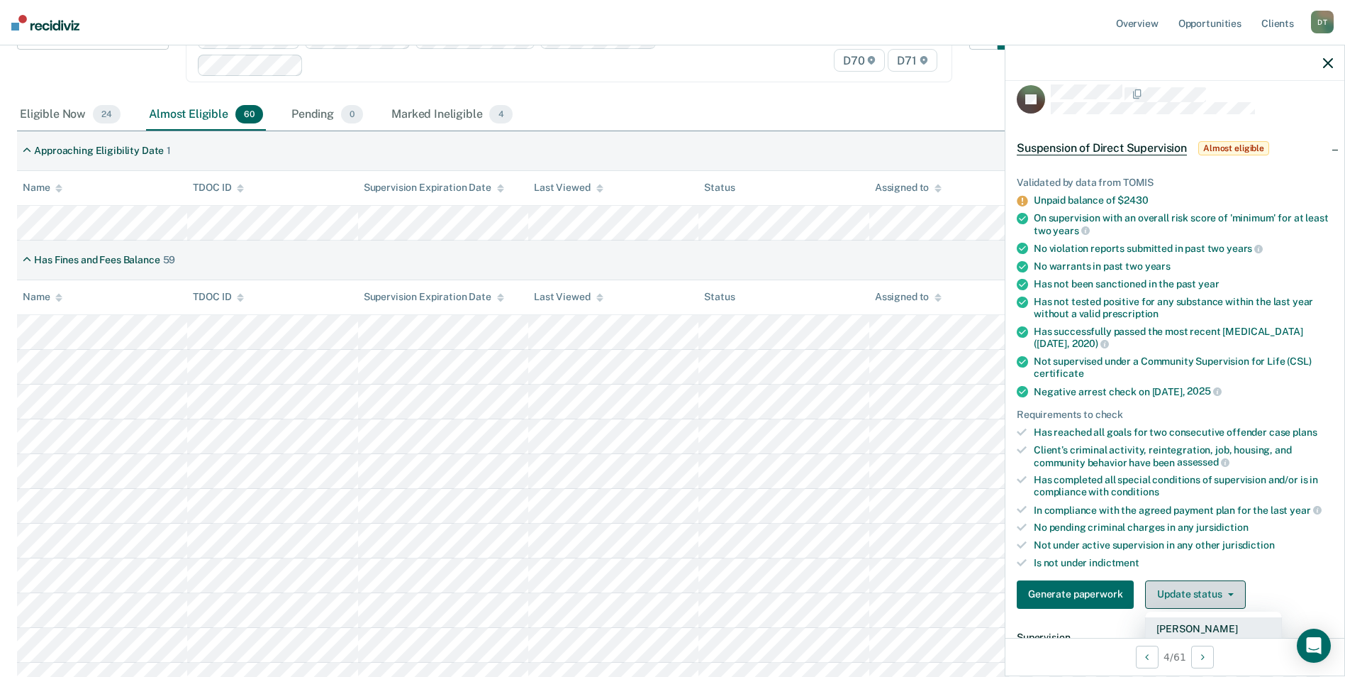
scroll to position [84, 0]
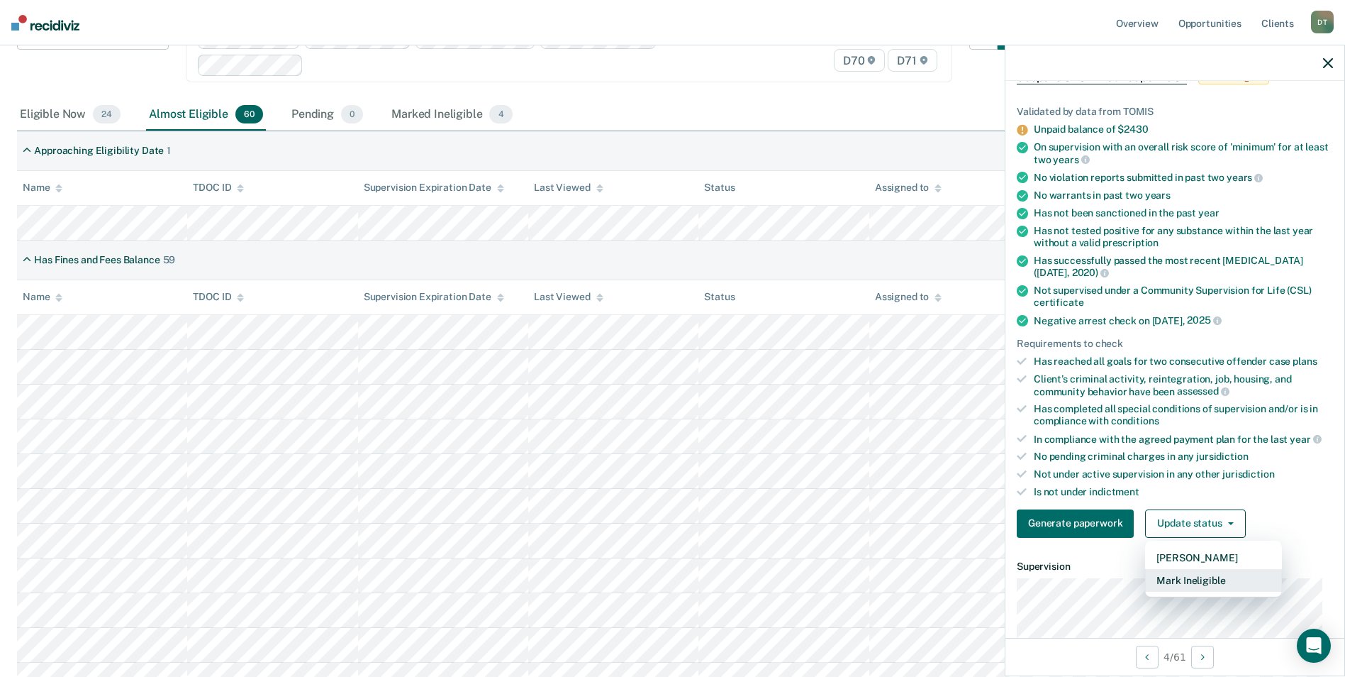
click at [1201, 574] on button "Mark Ineligible" at bounding box center [1213, 580] width 137 height 23
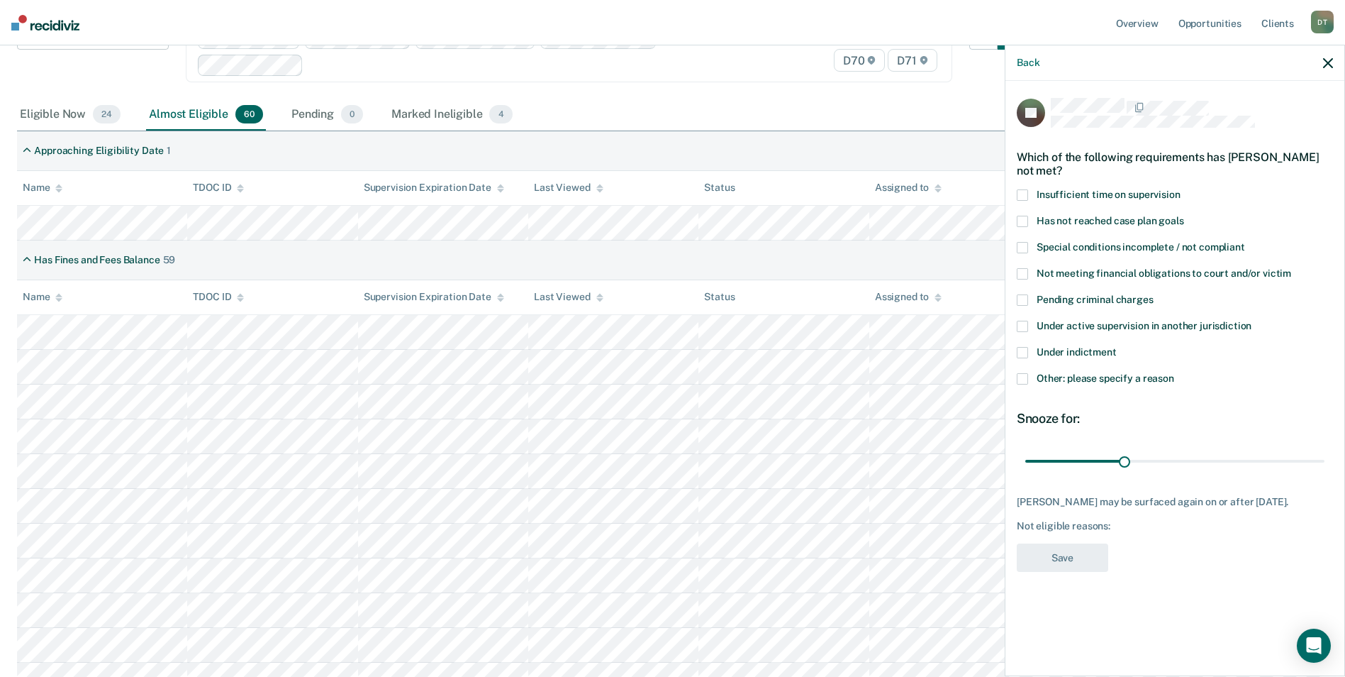
click at [1024, 191] on span at bounding box center [1022, 194] width 11 height 11
click at [1087, 567] on button "Save" at bounding box center [1062, 557] width 91 height 29
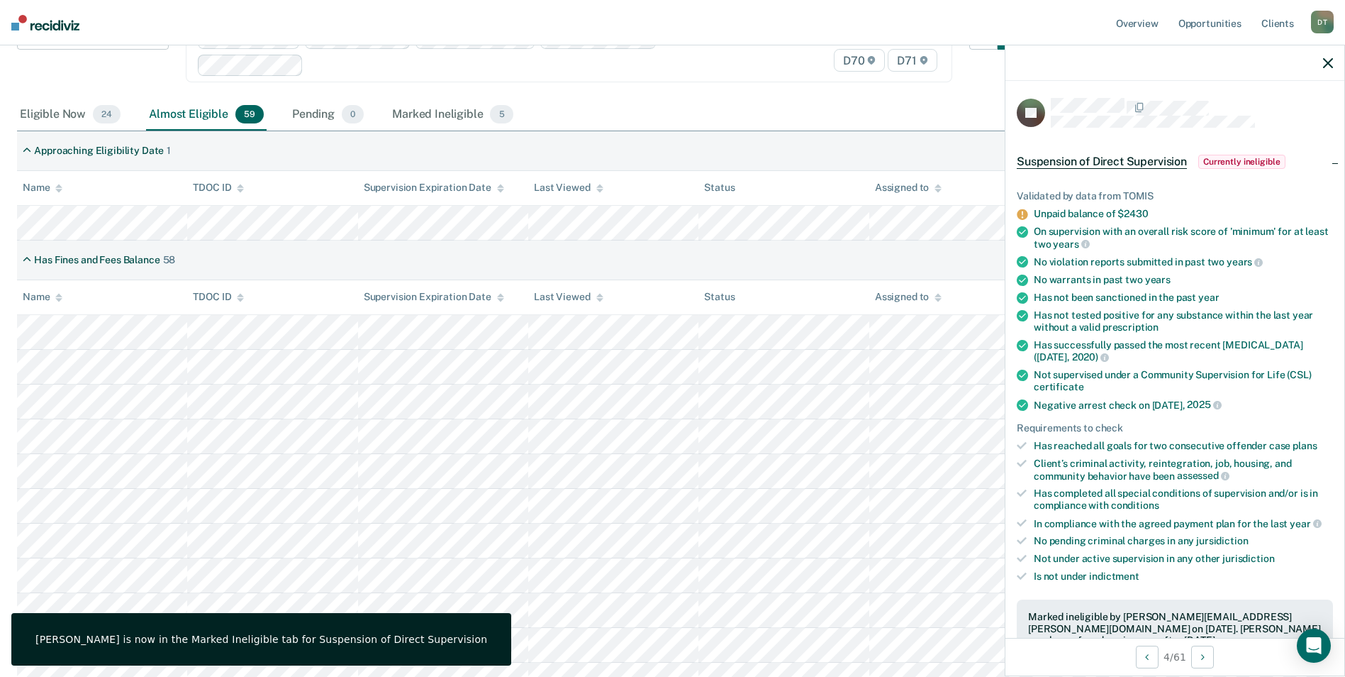
click at [1328, 68] on icon "button" at bounding box center [1328, 63] width 10 height 10
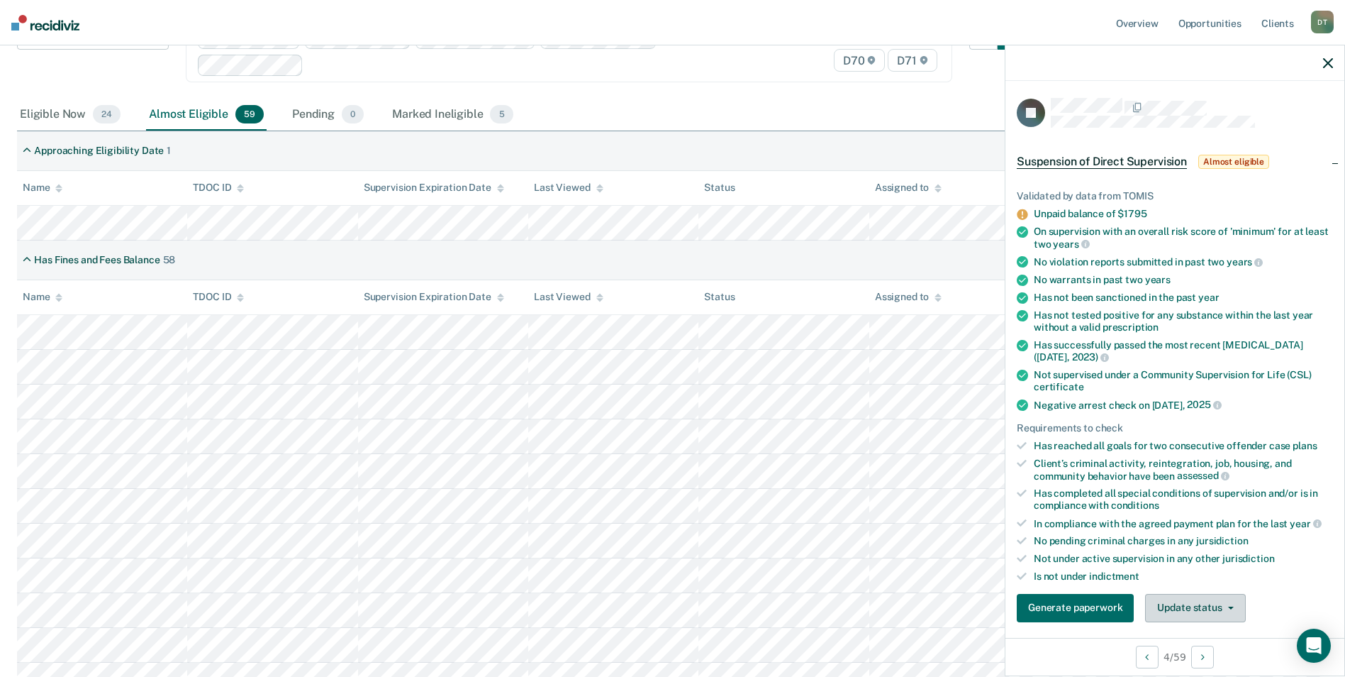
click at [1177, 609] on button "Update status" at bounding box center [1195, 608] width 100 height 28
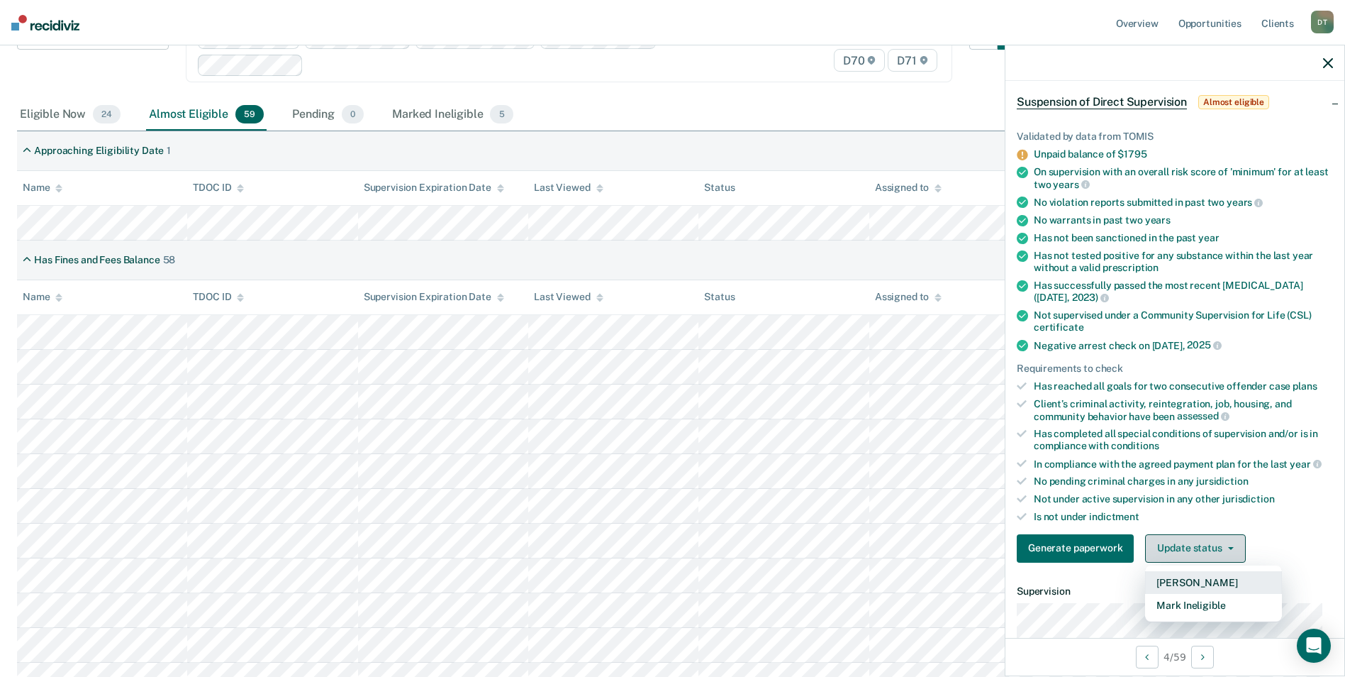
scroll to position [84, 0]
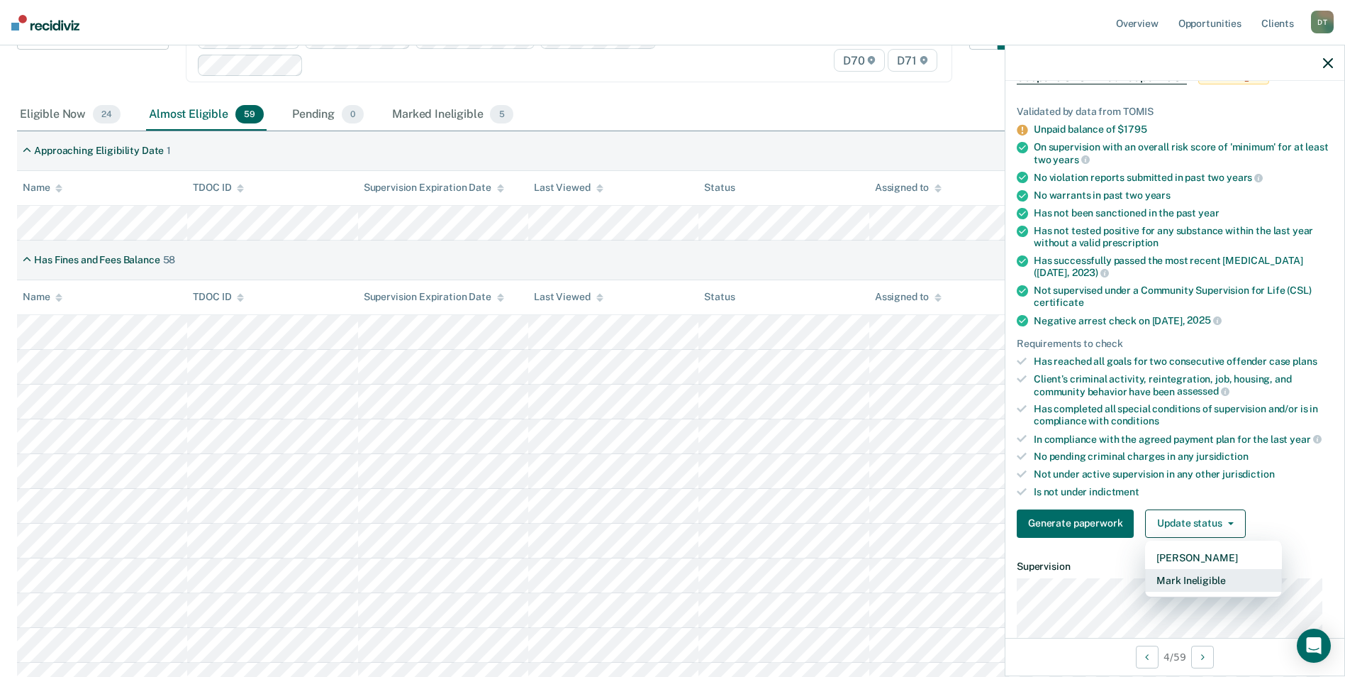
click at [1171, 582] on button "Mark Ineligible" at bounding box center [1213, 580] width 137 height 23
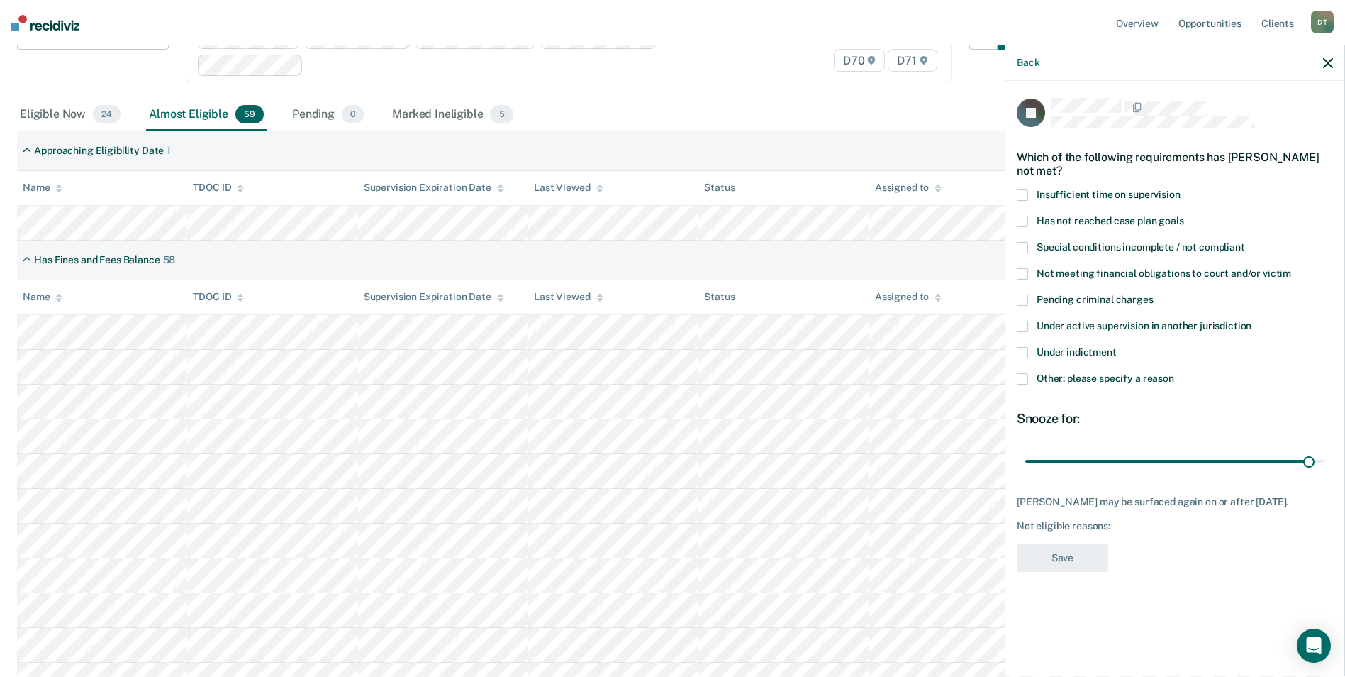
click at [1024, 197] on span at bounding box center [1022, 194] width 11 height 11
click at [1074, 565] on button "Save" at bounding box center [1062, 557] width 91 height 29
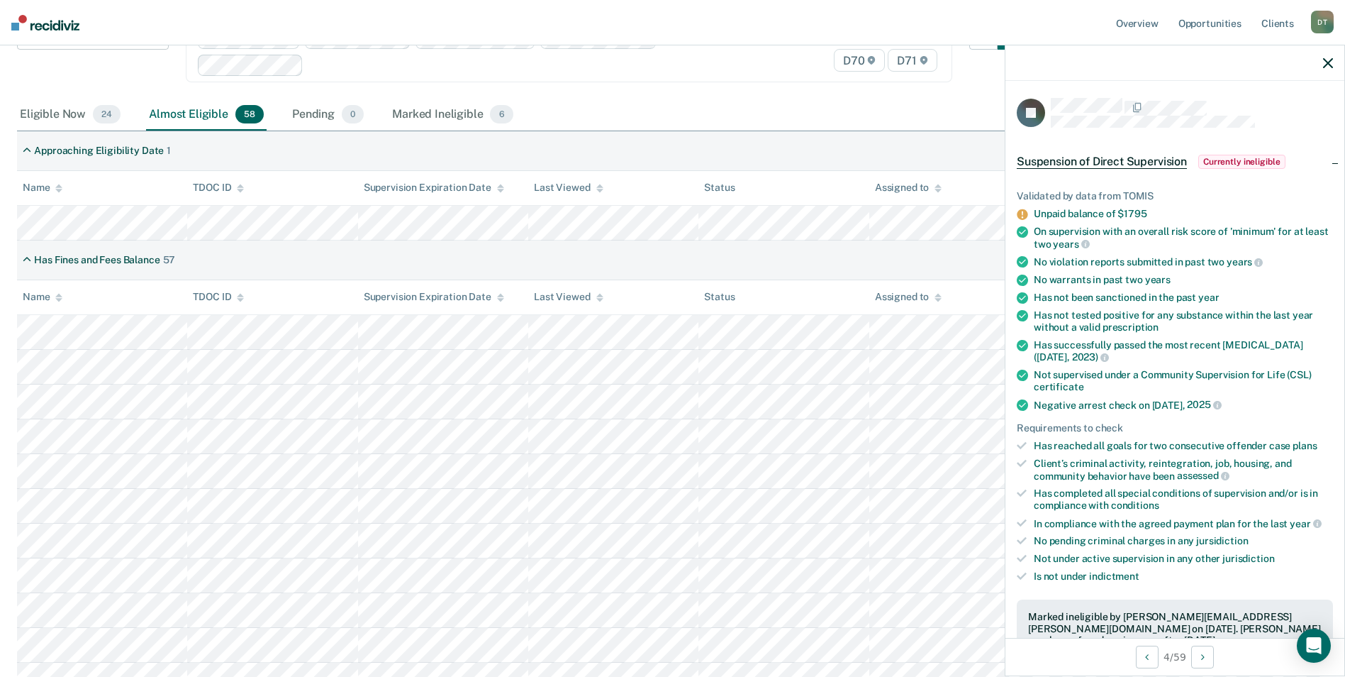
click at [1330, 67] on icon "button" at bounding box center [1328, 63] width 10 height 10
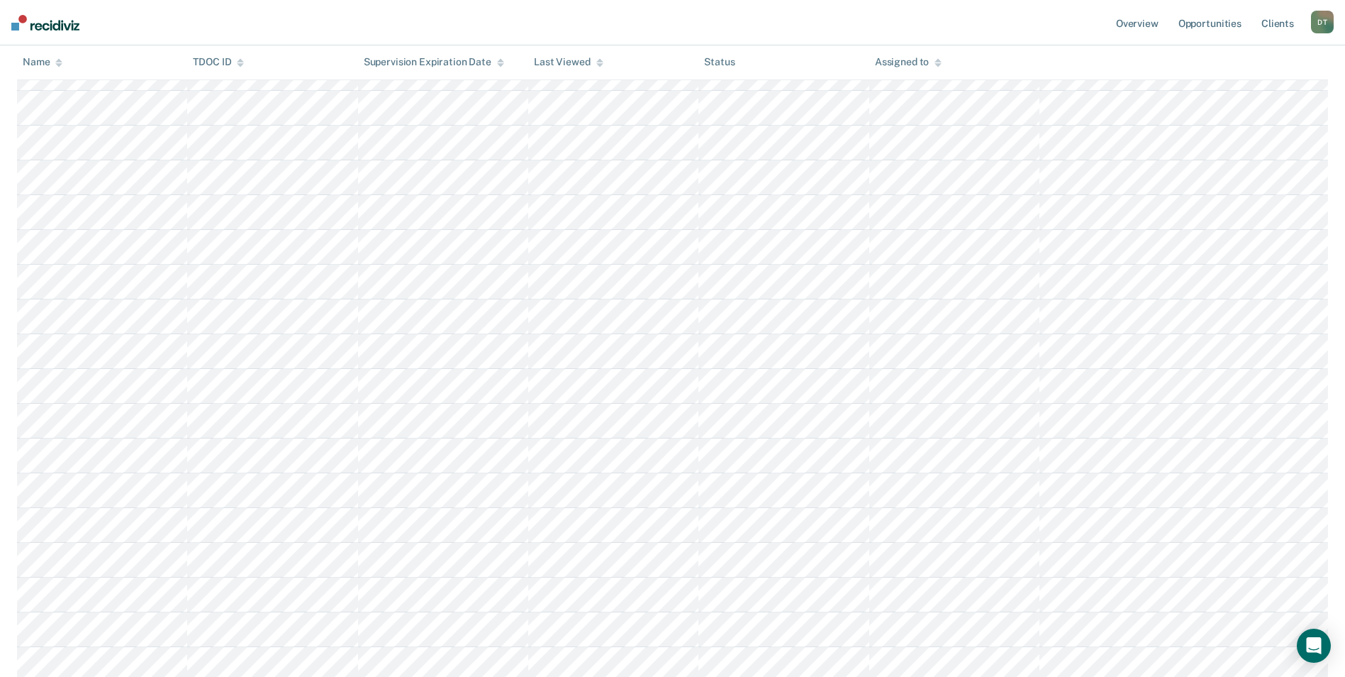
scroll to position [1806, 0]
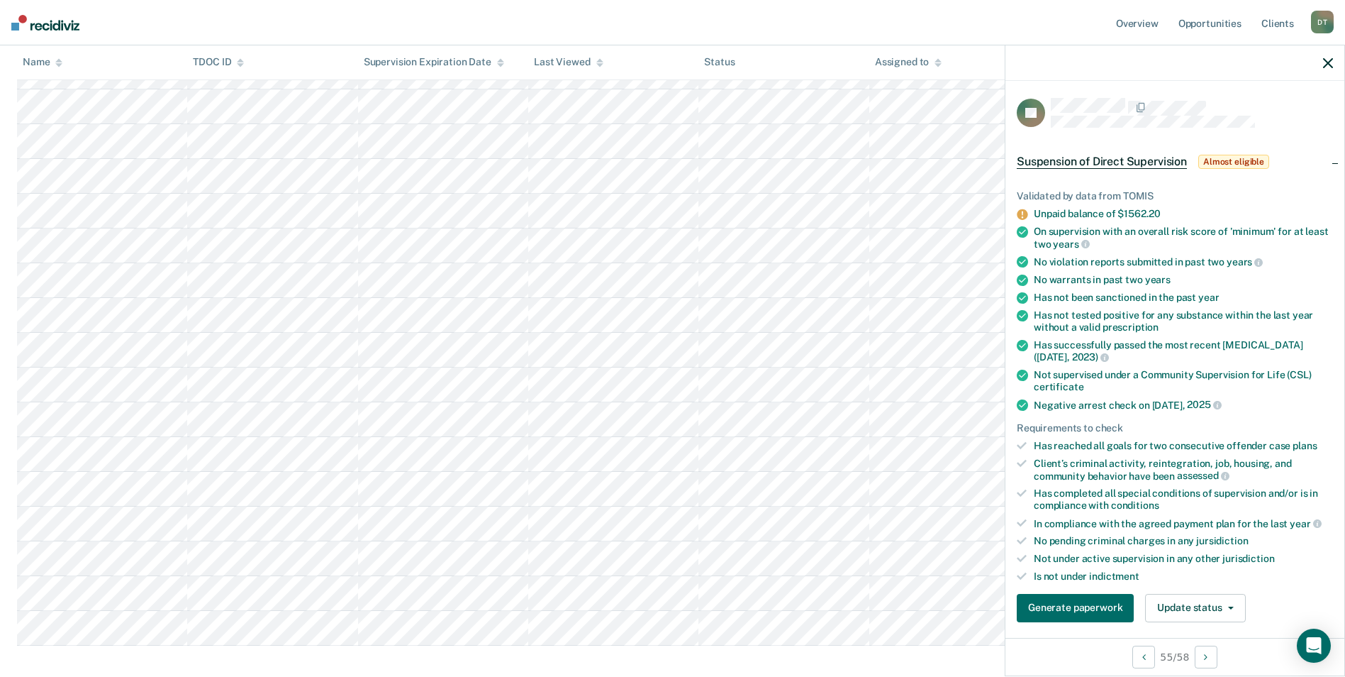
click at [1333, 70] on div at bounding box center [1175, 62] width 339 height 35
click at [1328, 70] on div at bounding box center [1175, 62] width 339 height 35
click at [1327, 67] on icon "button" at bounding box center [1328, 63] width 10 height 10
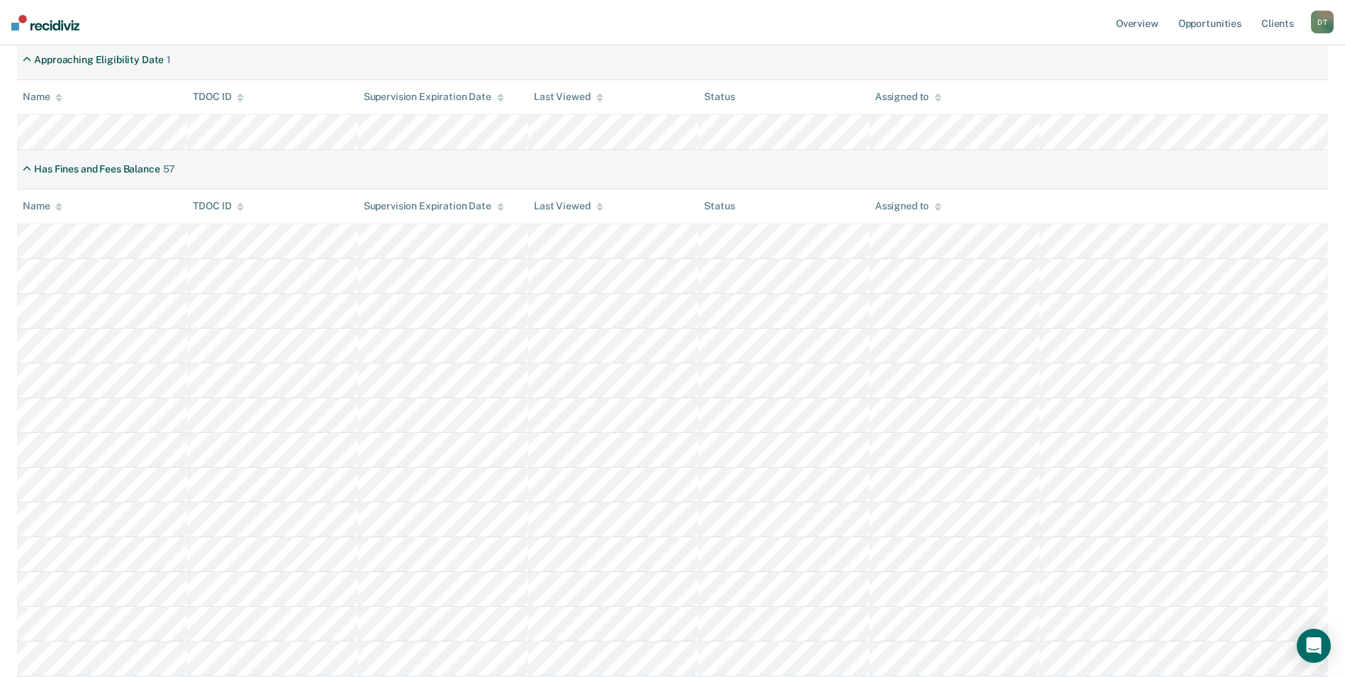
scroll to position [245, 0]
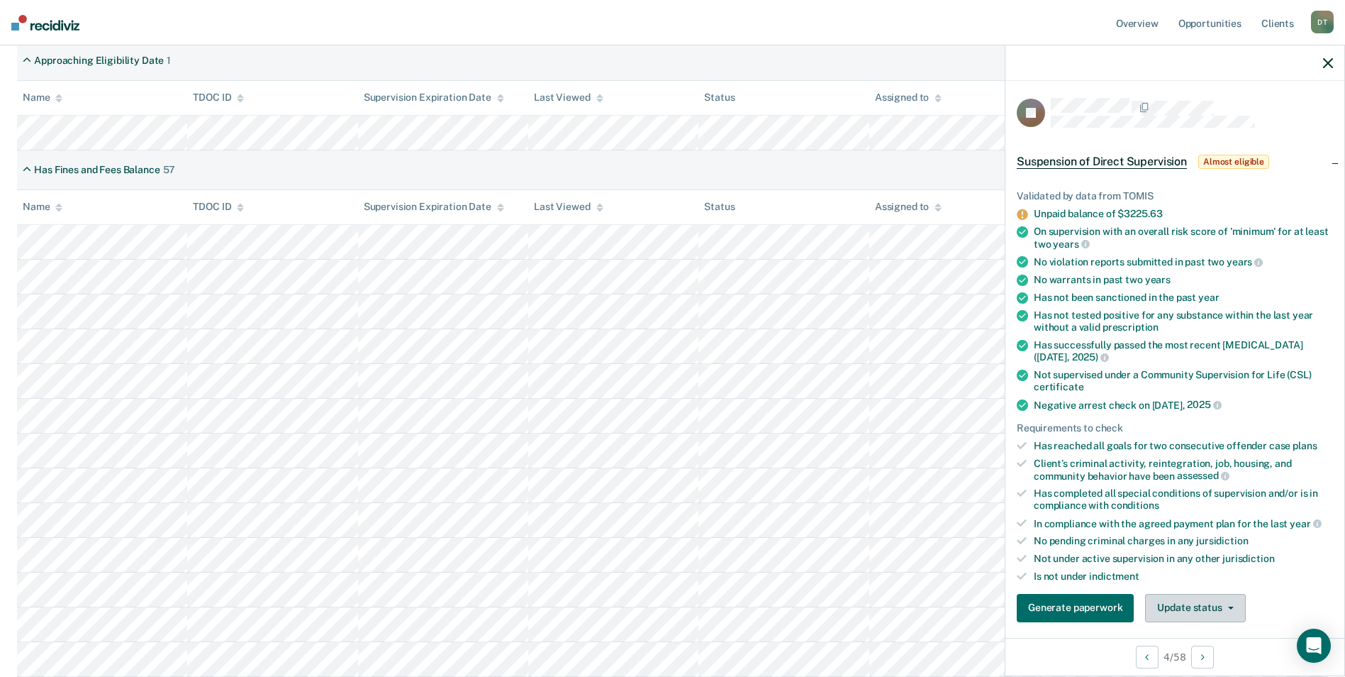
click at [1233, 614] on button "Update status" at bounding box center [1195, 608] width 100 height 28
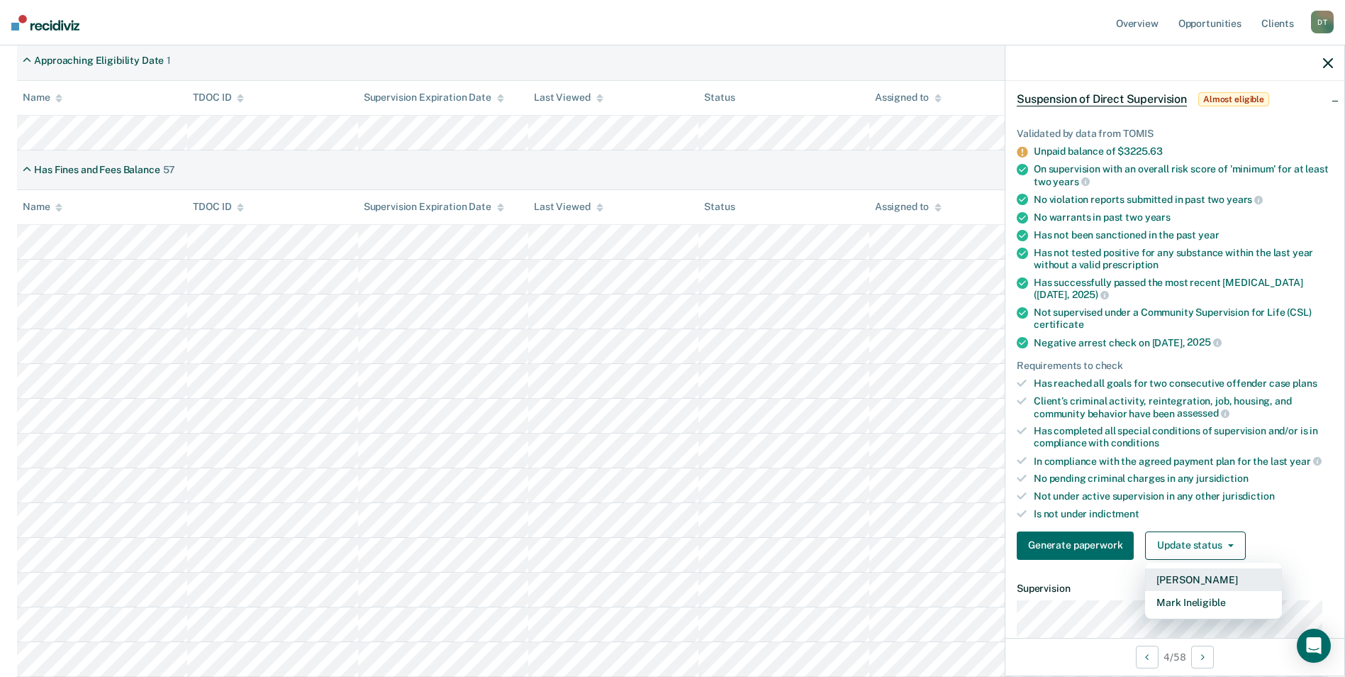
scroll to position [84, 0]
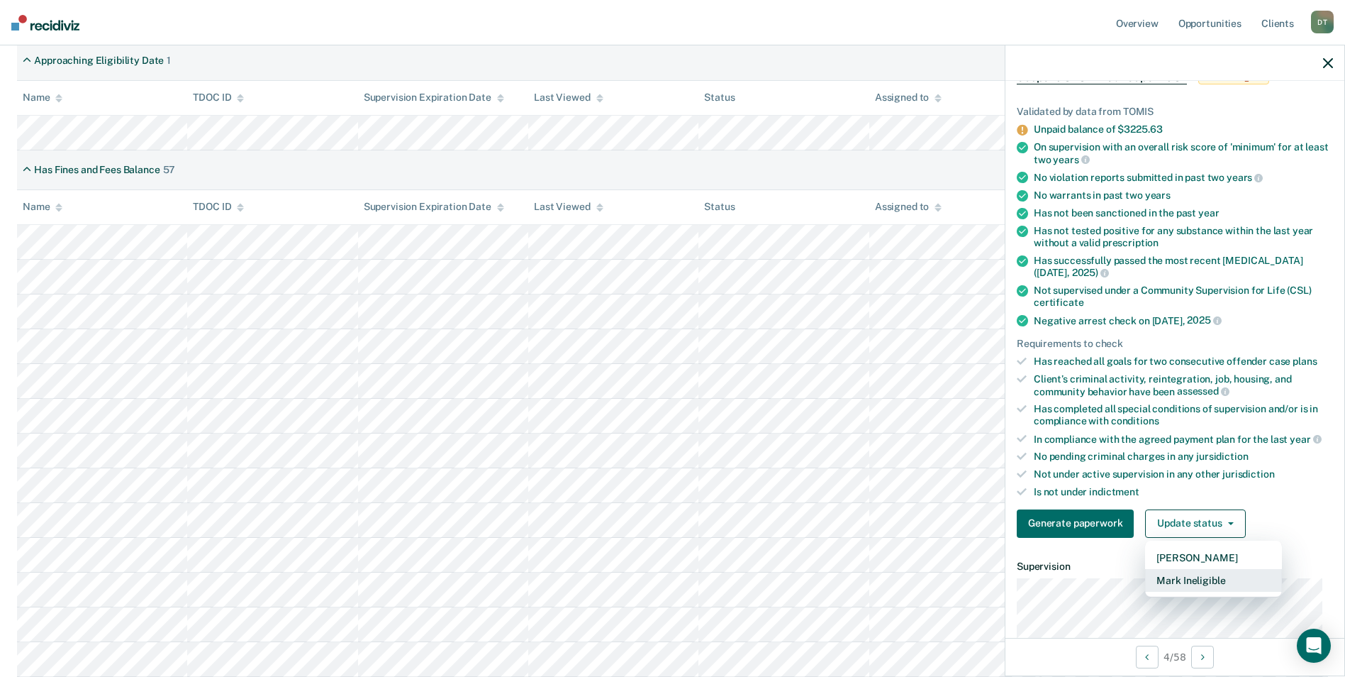
click at [1211, 581] on button "Mark Ineligible" at bounding box center [1213, 580] width 137 height 23
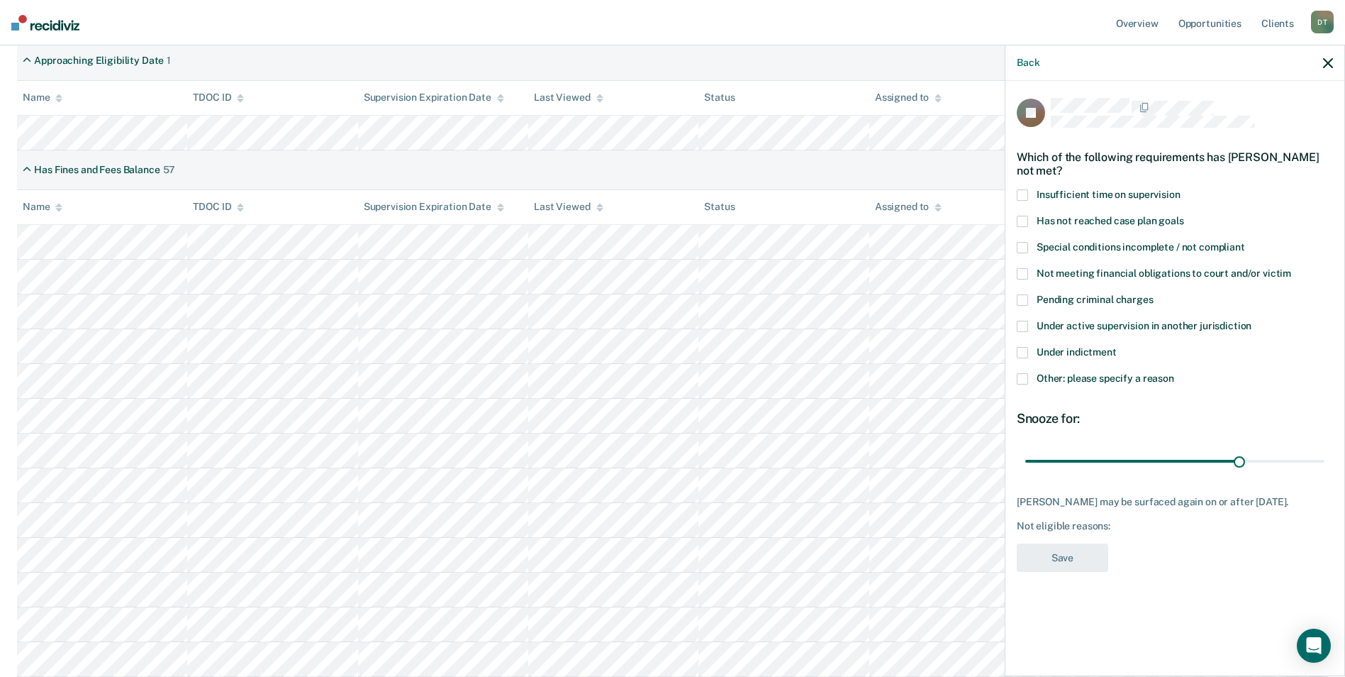
scroll to position [0, 0]
click at [1025, 189] on span at bounding box center [1022, 194] width 11 height 11
click at [1083, 557] on button "Save" at bounding box center [1062, 557] width 91 height 29
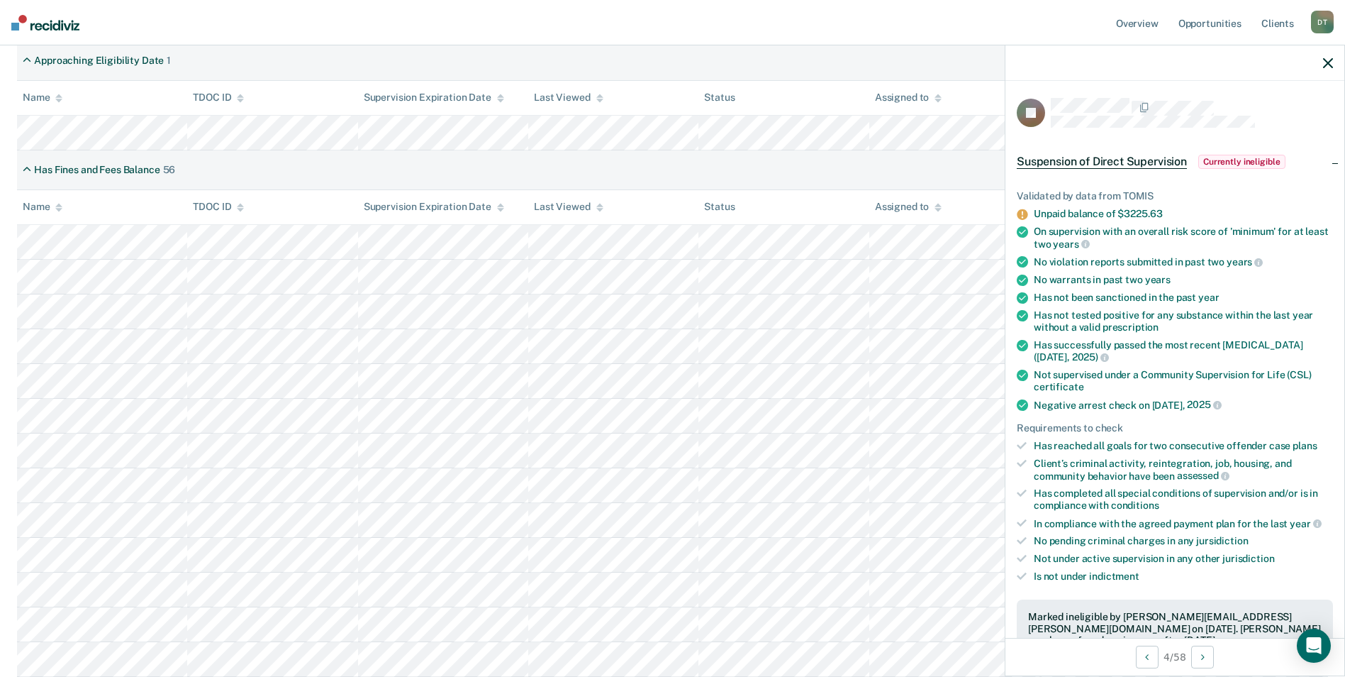
click at [1326, 65] on icon "button" at bounding box center [1328, 63] width 10 height 10
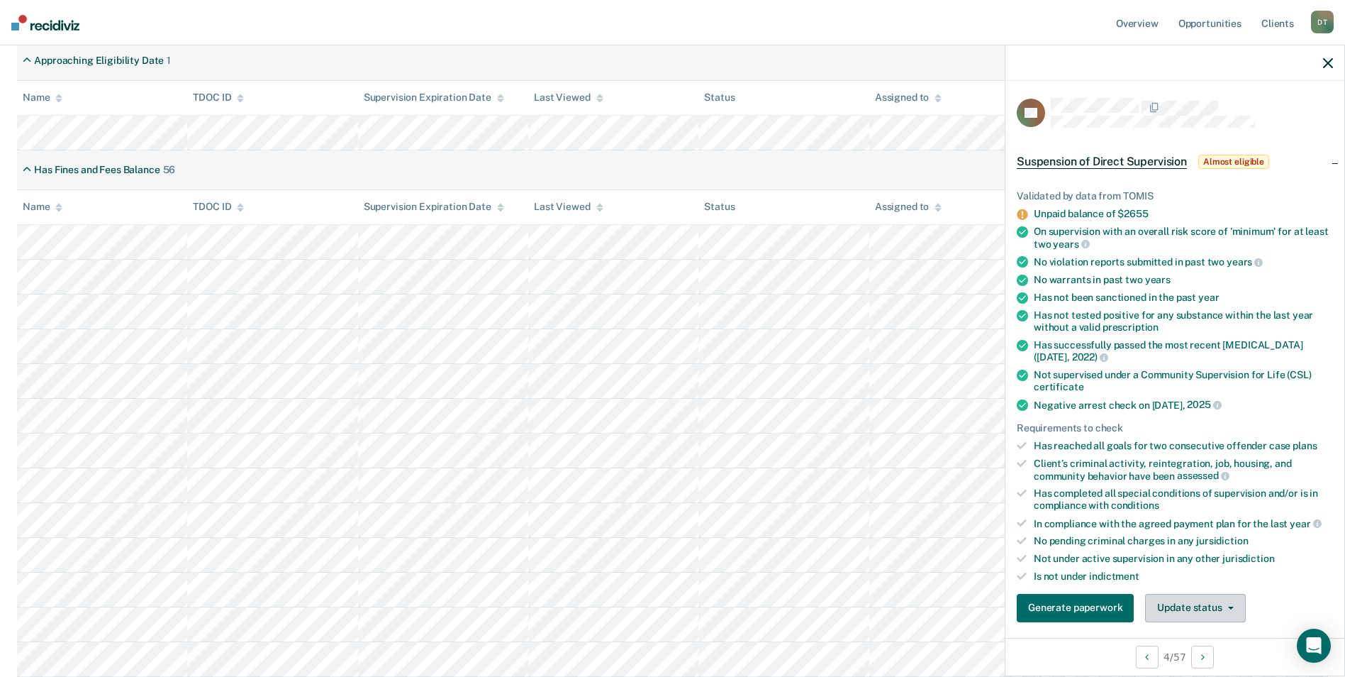
click at [1170, 601] on button "Update status" at bounding box center [1195, 608] width 100 height 28
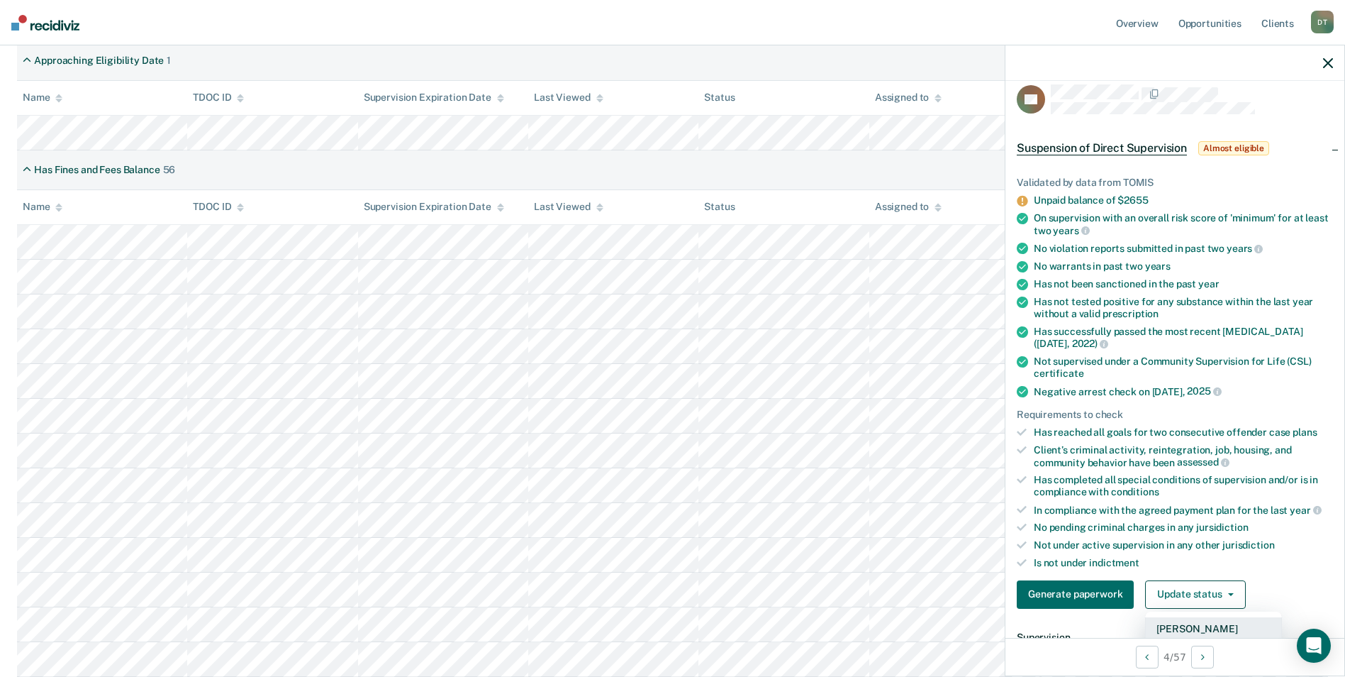
scroll to position [84, 0]
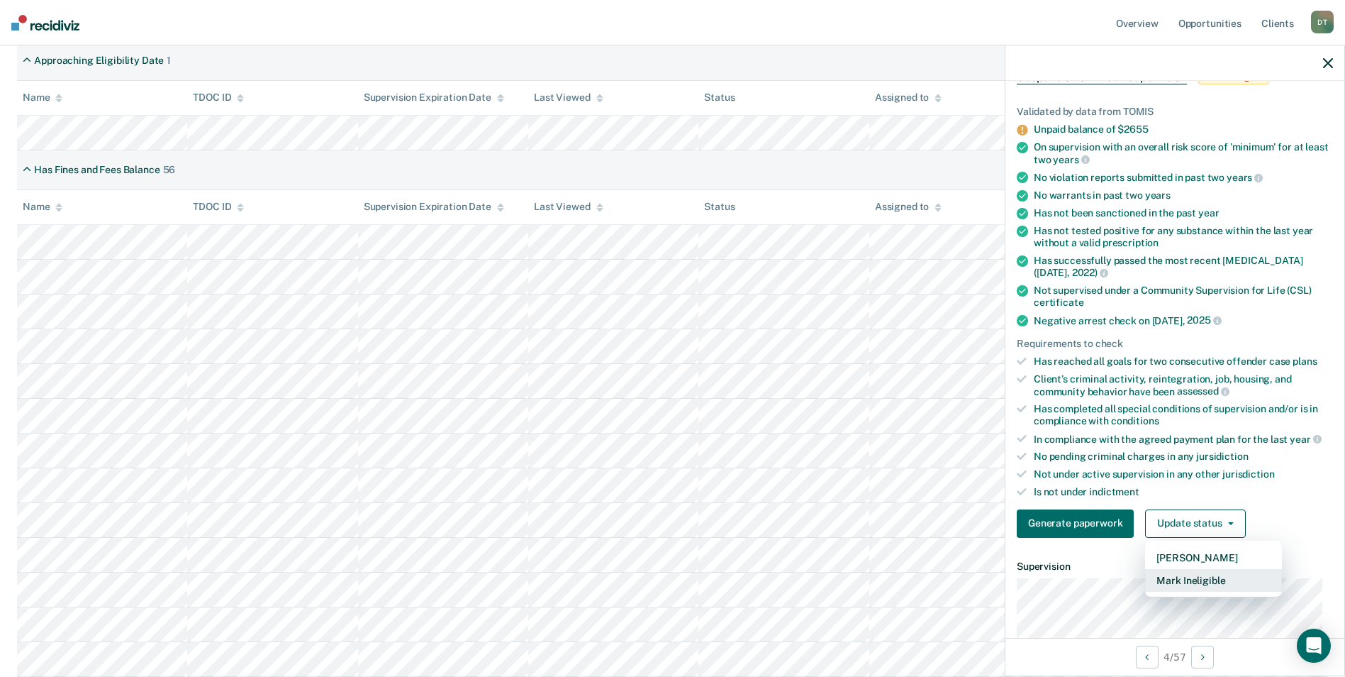
click at [1191, 577] on button "Mark Ineligible" at bounding box center [1213, 580] width 137 height 23
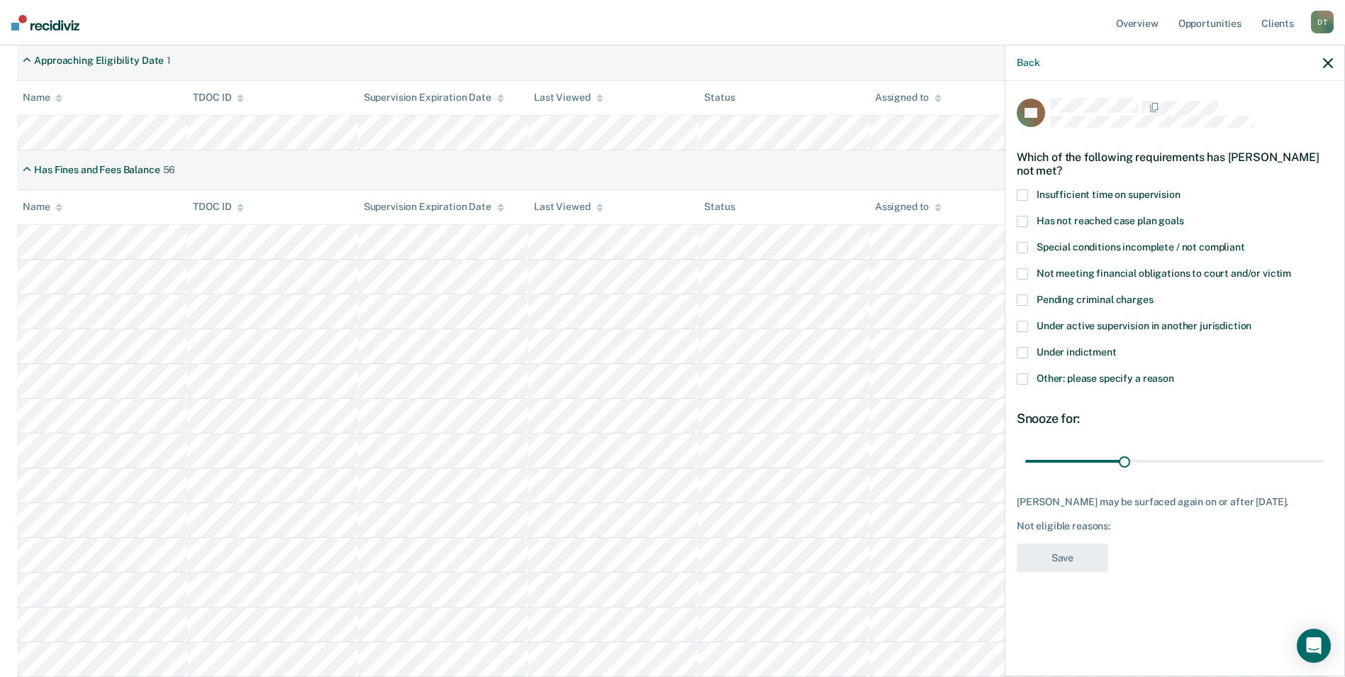
click at [1021, 196] on span at bounding box center [1022, 194] width 11 height 11
click at [1060, 572] on button "Save" at bounding box center [1062, 557] width 91 height 29
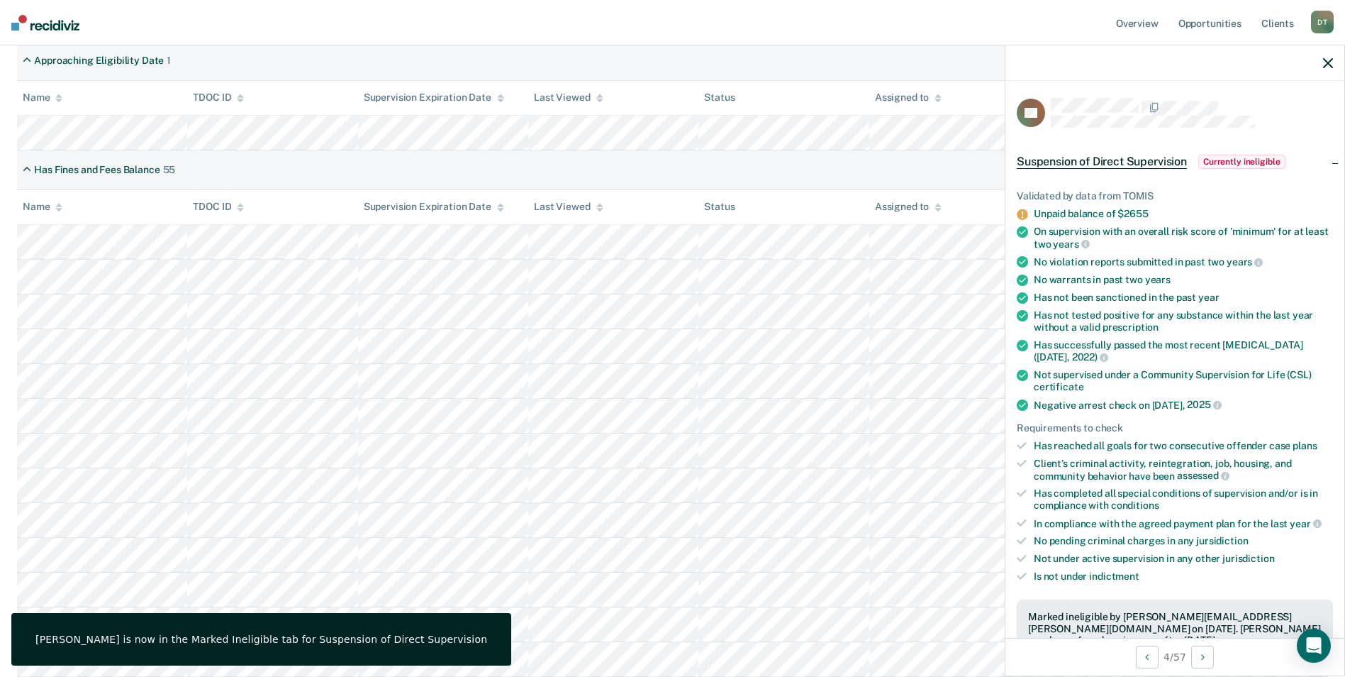
click at [1326, 64] on icon "button" at bounding box center [1328, 63] width 10 height 10
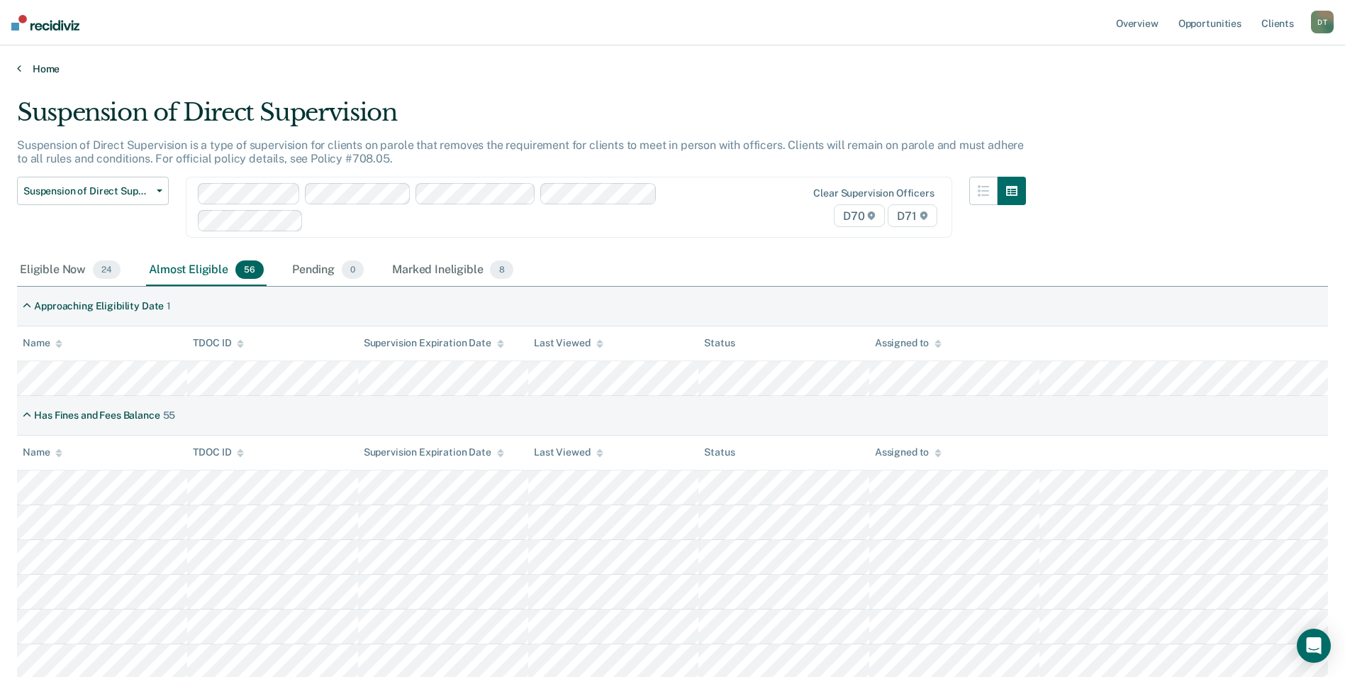
click at [49, 67] on link "Home" at bounding box center [672, 68] width 1311 height 13
